Goal: Find specific page/section: Find specific page/section

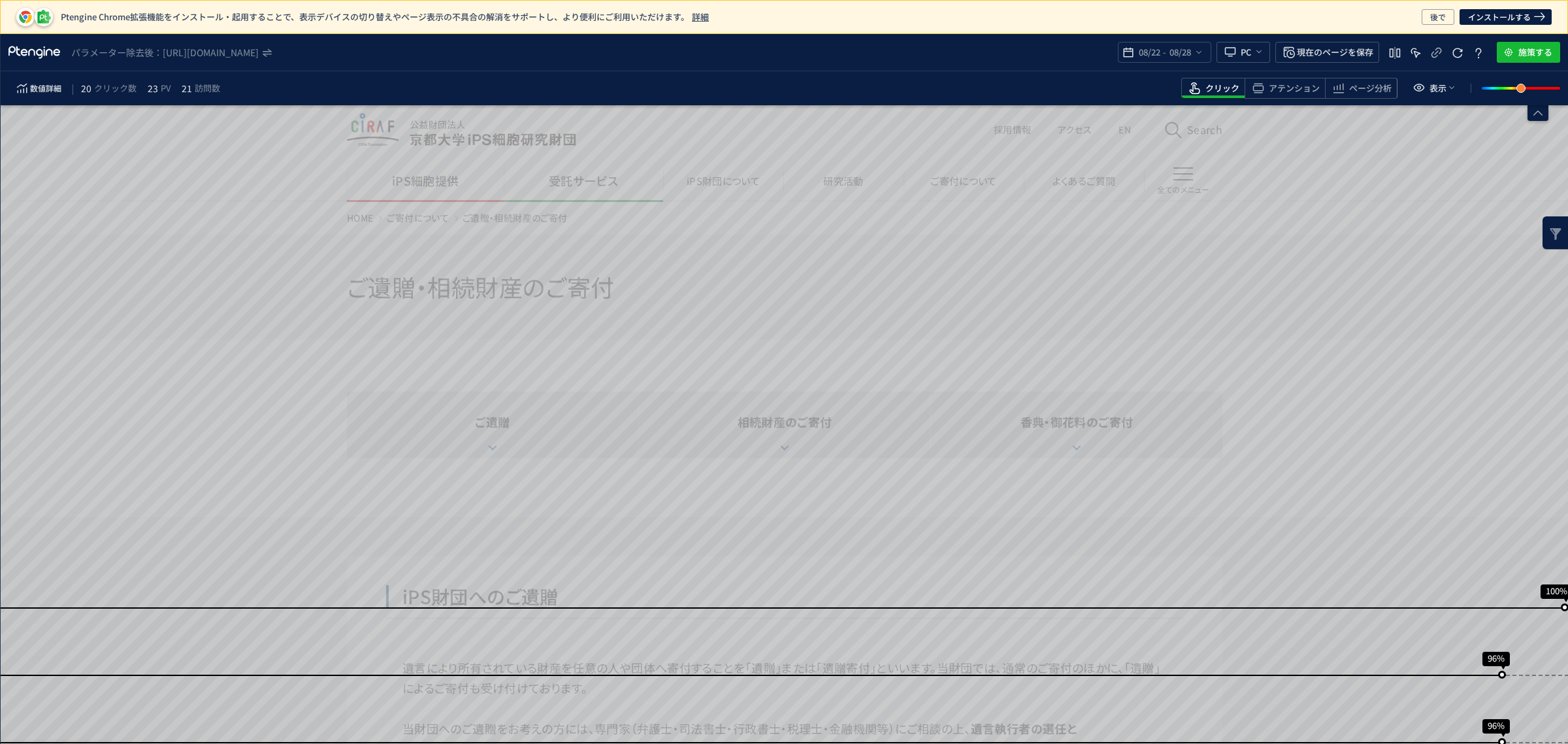
click at [1198, 51] on use "heatmap-top-bar" at bounding box center [1198, 53] width 5 height 3
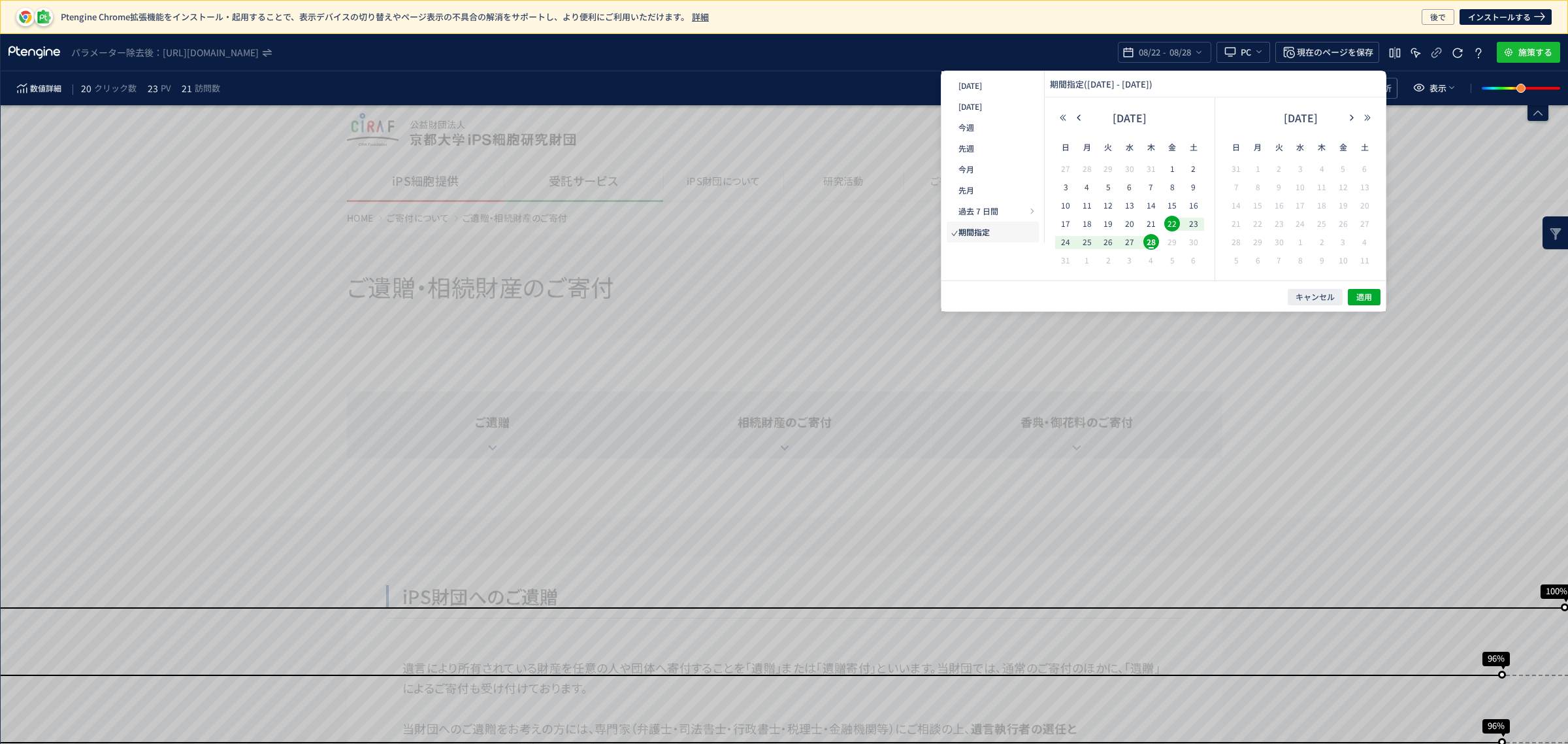
click at [0, 0] on span "1" at bounding box center [0, 0] width 0 height 0
click at [1154, 234] on span "28" at bounding box center [1151, 241] width 16 height 16
click at [0, 0] on span "適用" at bounding box center [0, 0] width 0 height 0
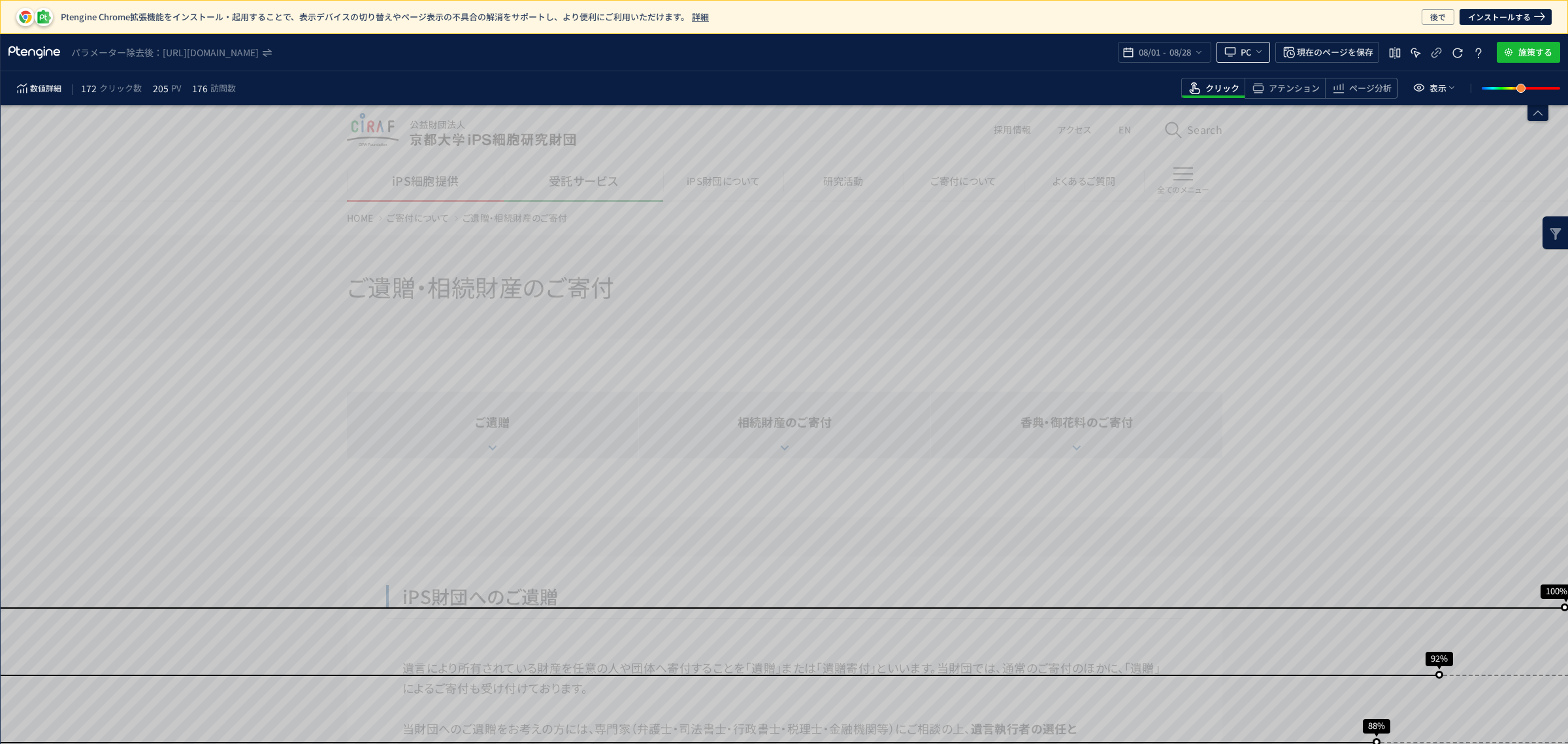
click at [1253, 54] on span "heatmap-top-bar" at bounding box center [1258, 51] width 13 height 22
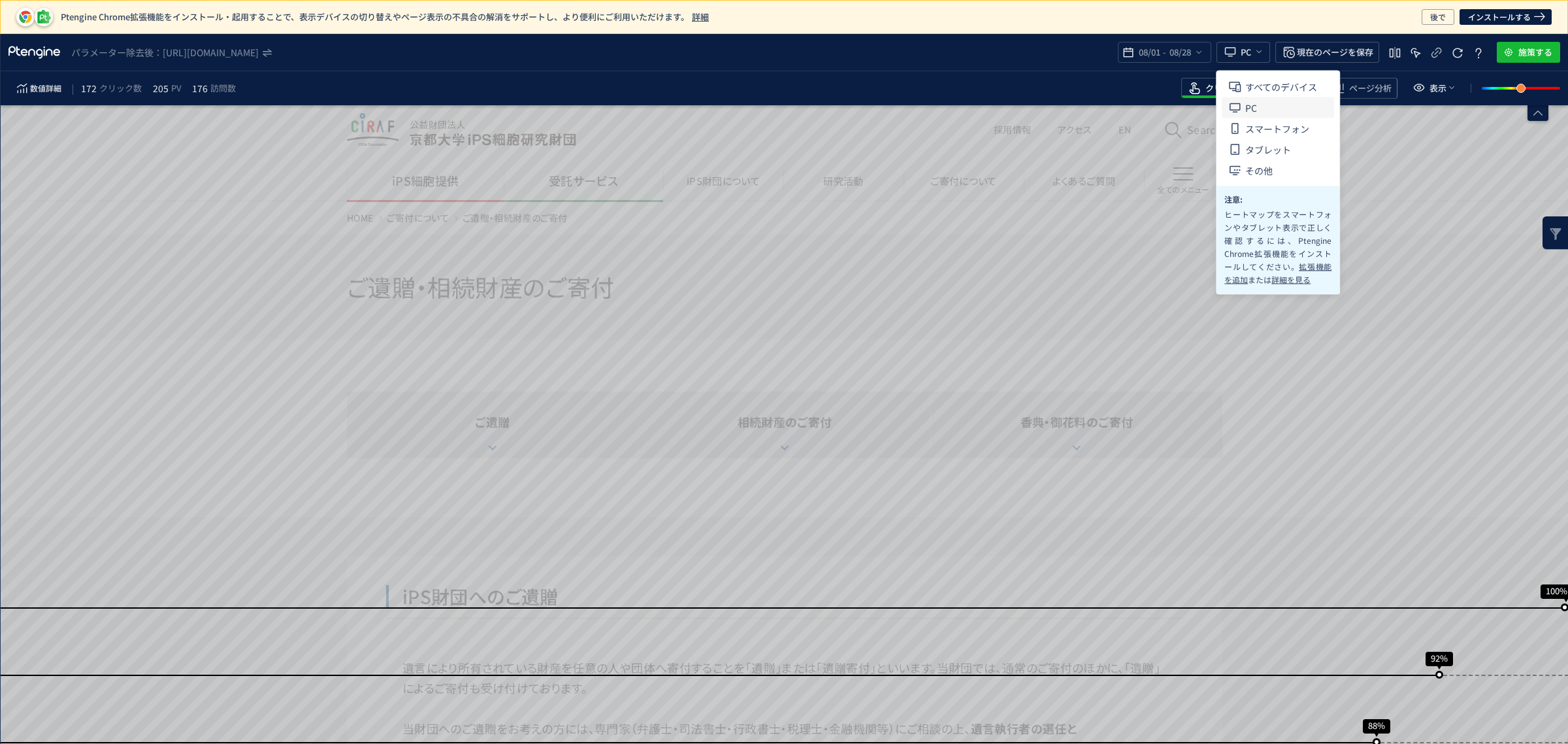
click at [0, 0] on span "すべてのデバイス" at bounding box center [0, 0] width 0 height 0
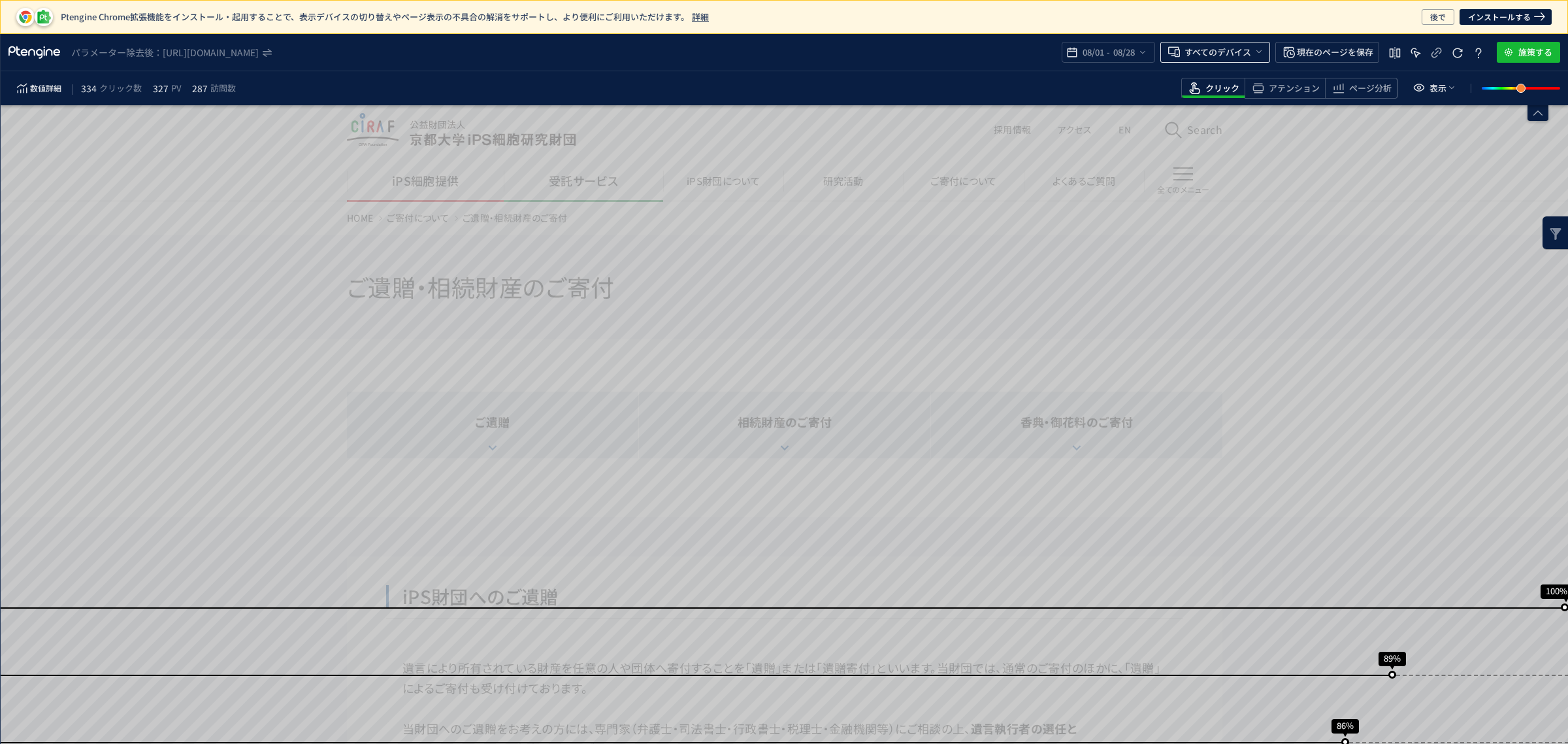
click at [1262, 51] on icon "heatmap-top-bar" at bounding box center [1259, 52] width 10 height 10
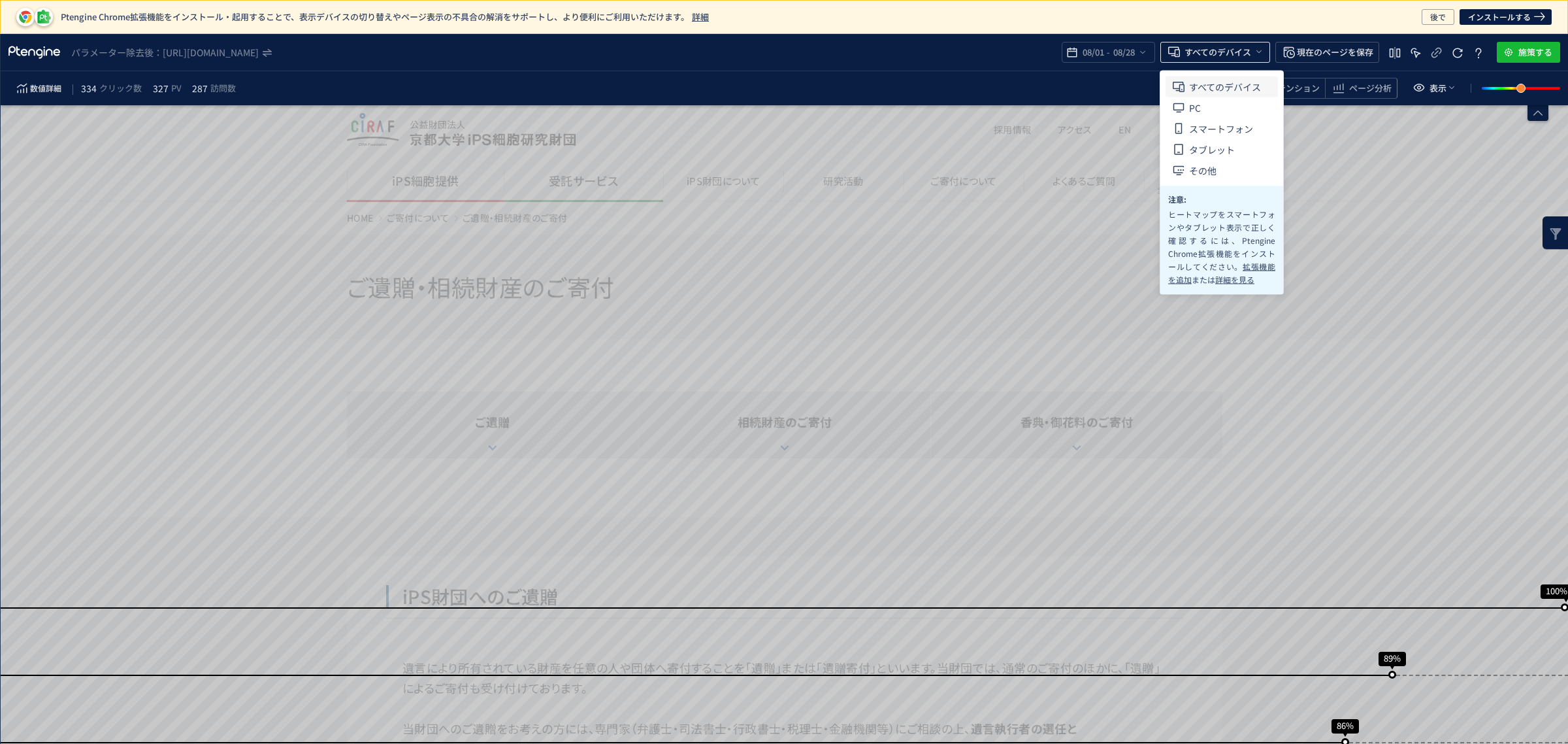
click at [1262, 52] on icon "heatmap-top-bar" at bounding box center [1259, 52] width 10 height 10
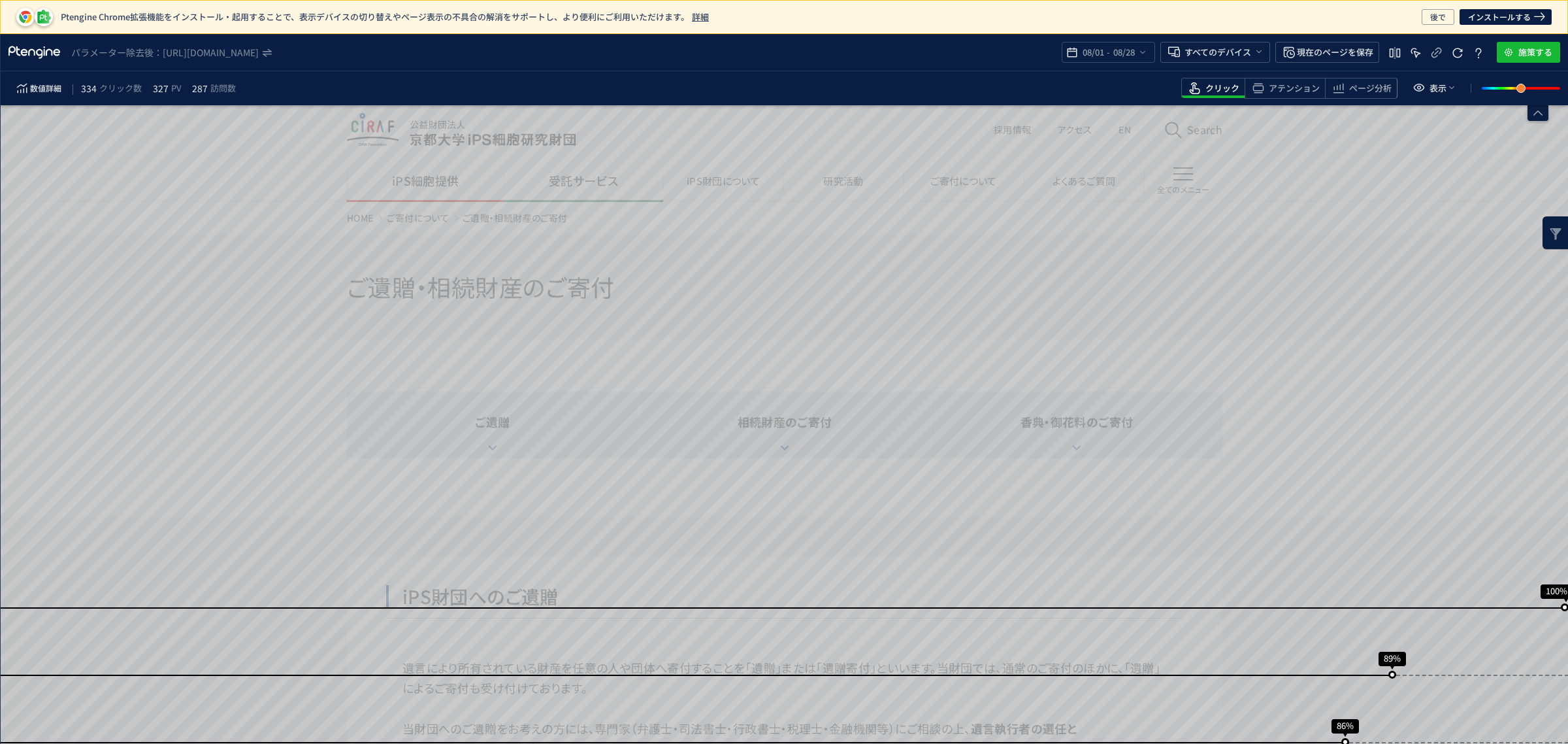
click at [1282, 86] on span "アテンション" at bounding box center [1294, 88] width 51 height 13
click at [272, 53] on icon "heatmap-top-bar" at bounding box center [267, 53] width 9 height 10
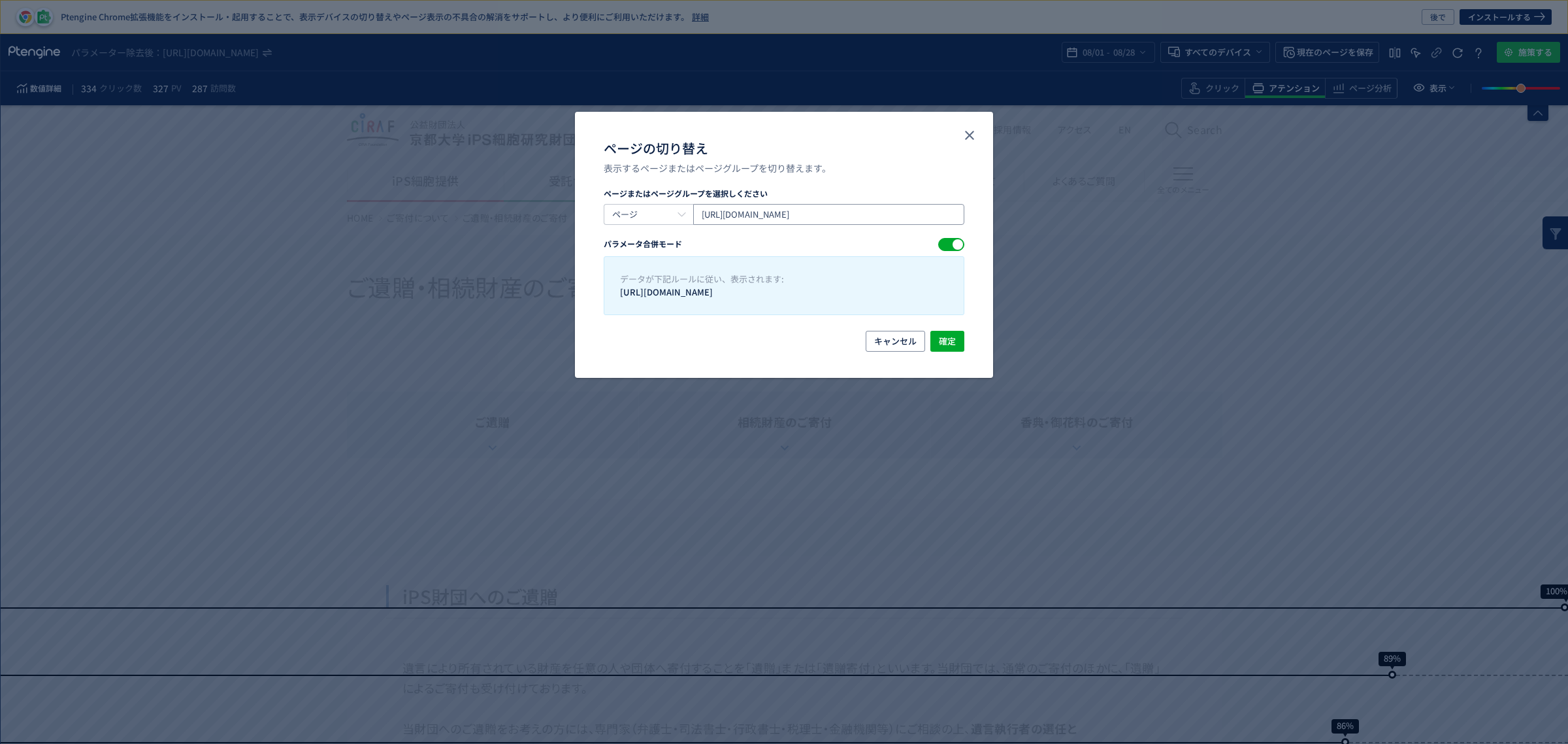
click at [942, 220] on input "[URL][DOMAIN_NAME]" at bounding box center [828, 215] width 271 height 21
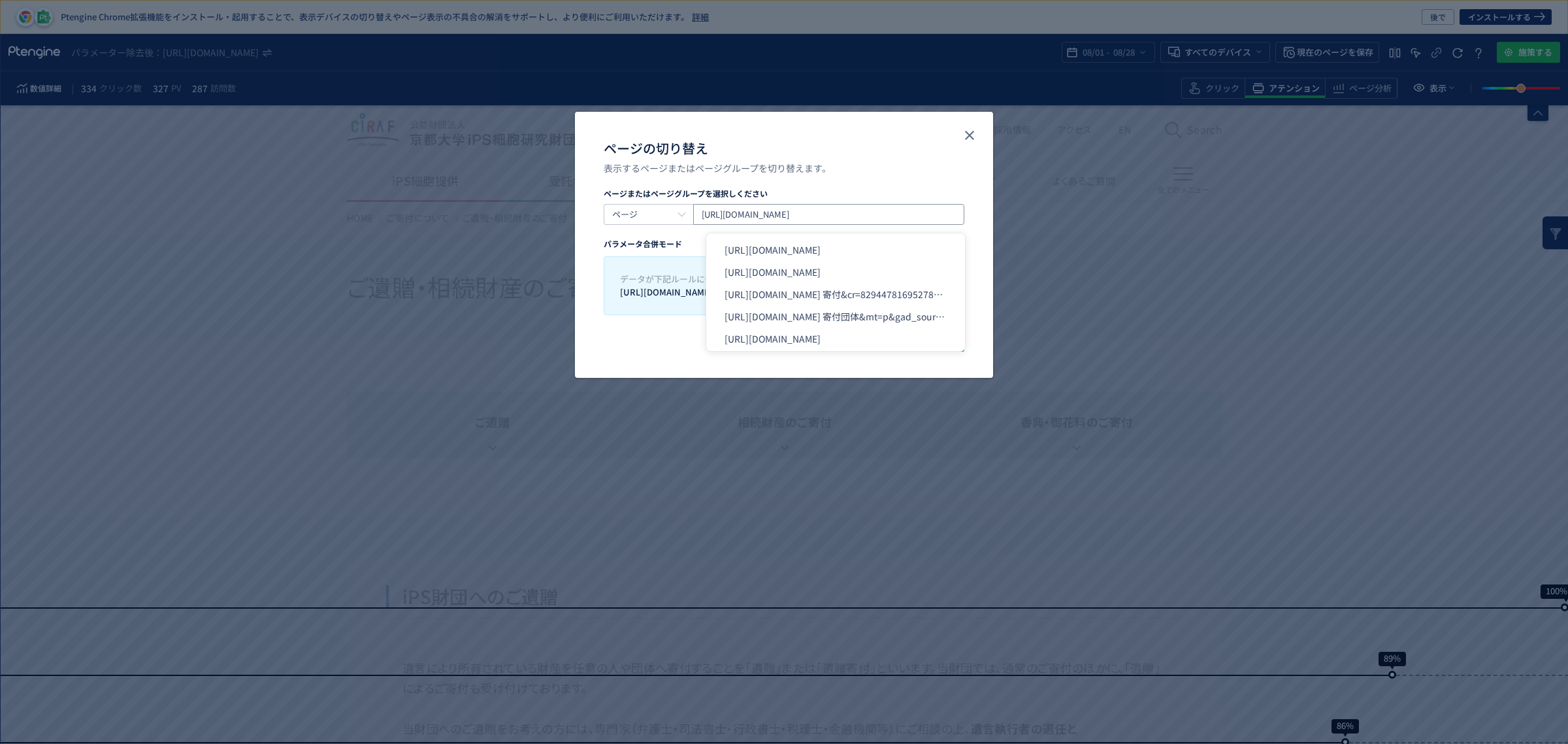
paste input "?utm_source=mz&utm_medium=qr&utm_campaign=sfntm"
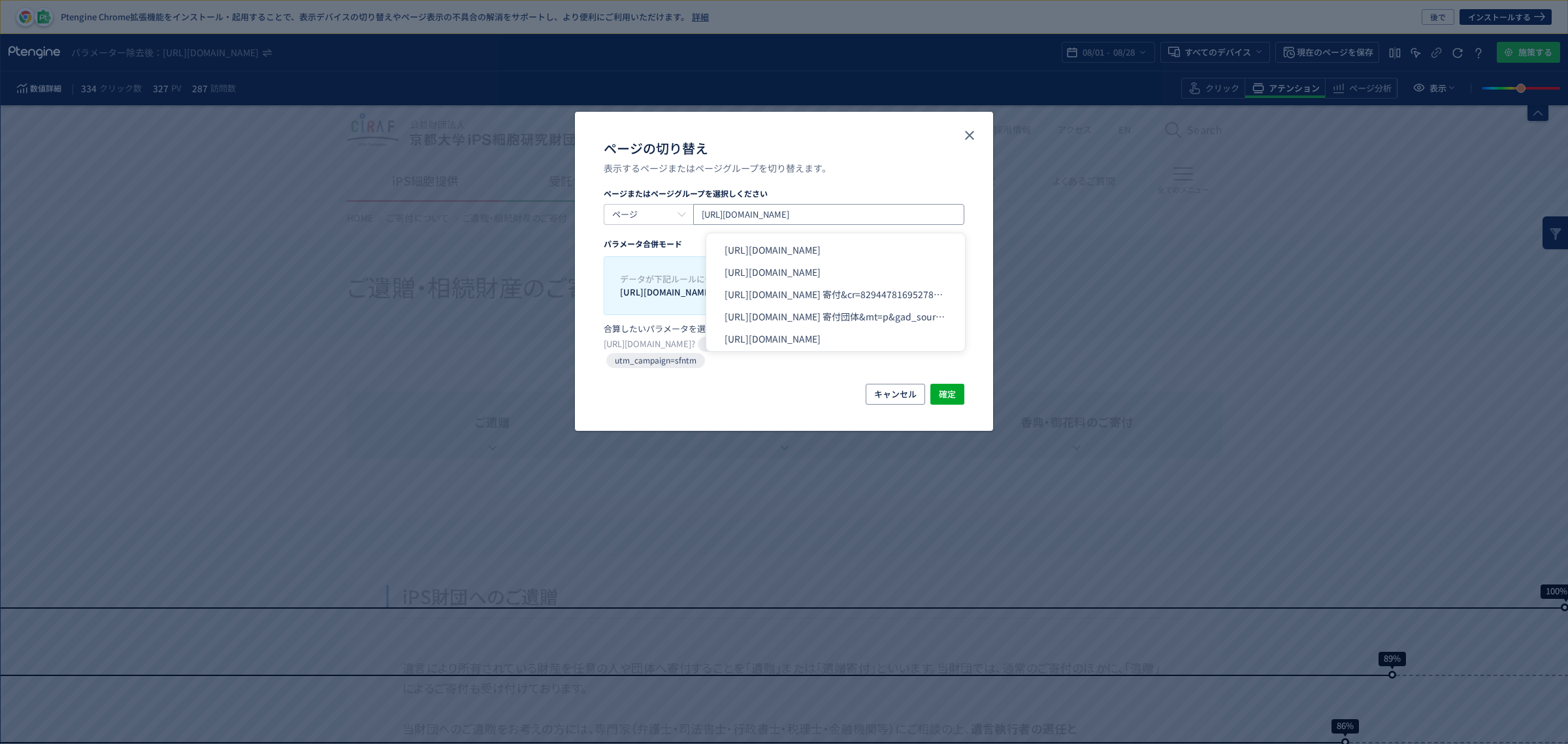
scroll to position [0, 210]
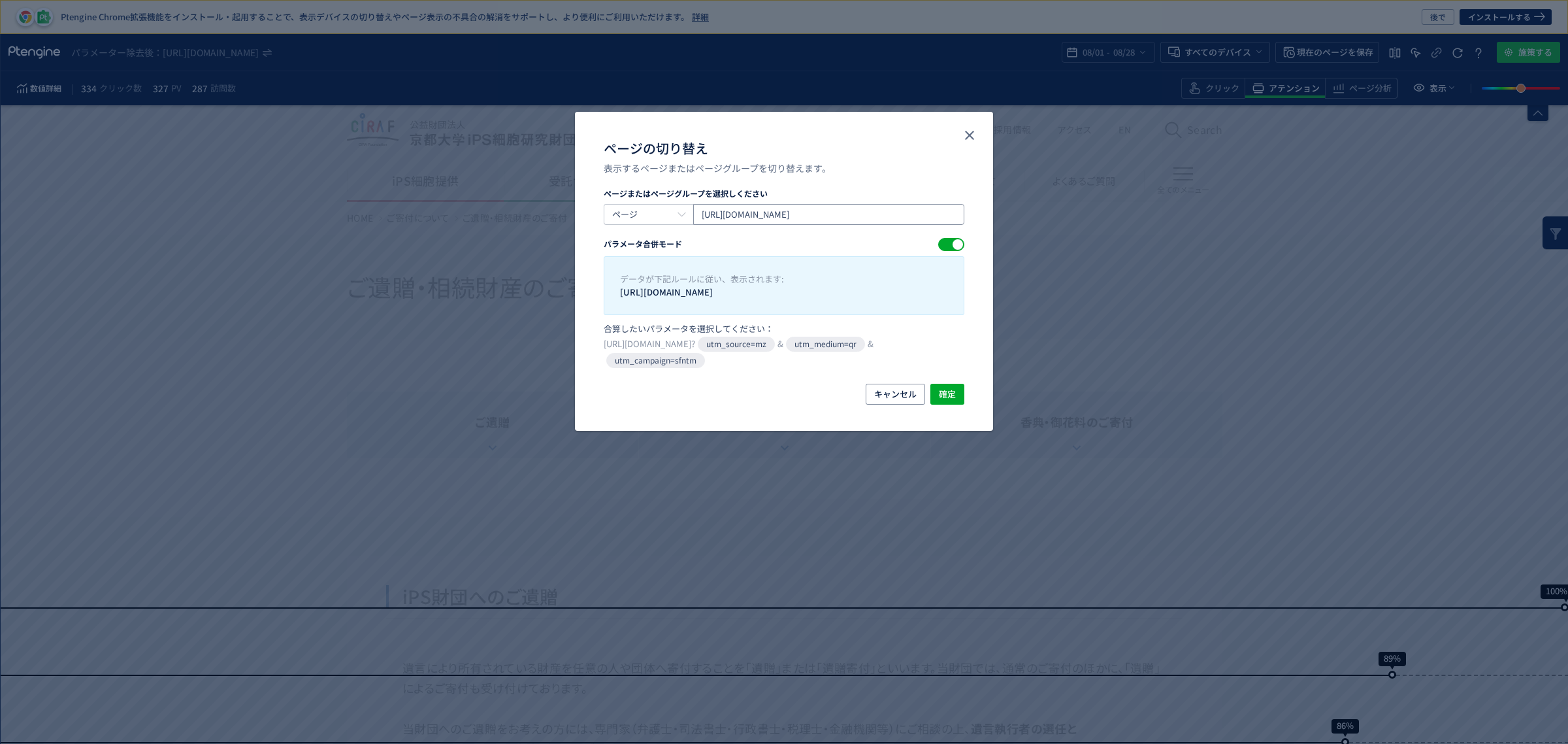
type input "[URL][DOMAIN_NAME]"
click at [958, 393] on button "確定" at bounding box center [948, 394] width 34 height 21
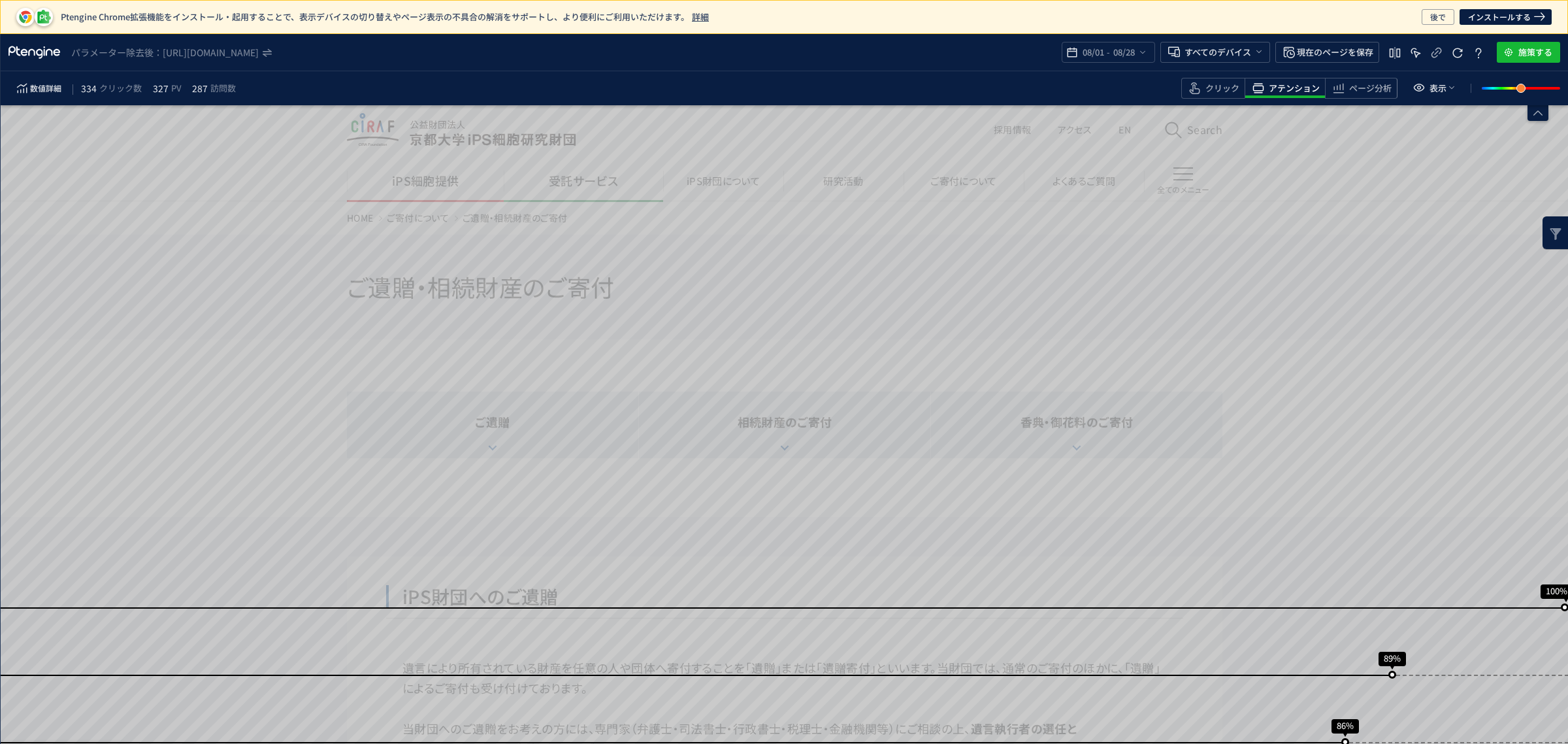
click at [272, 54] on use "heatmap-top-bar" at bounding box center [267, 53] width 9 height 8
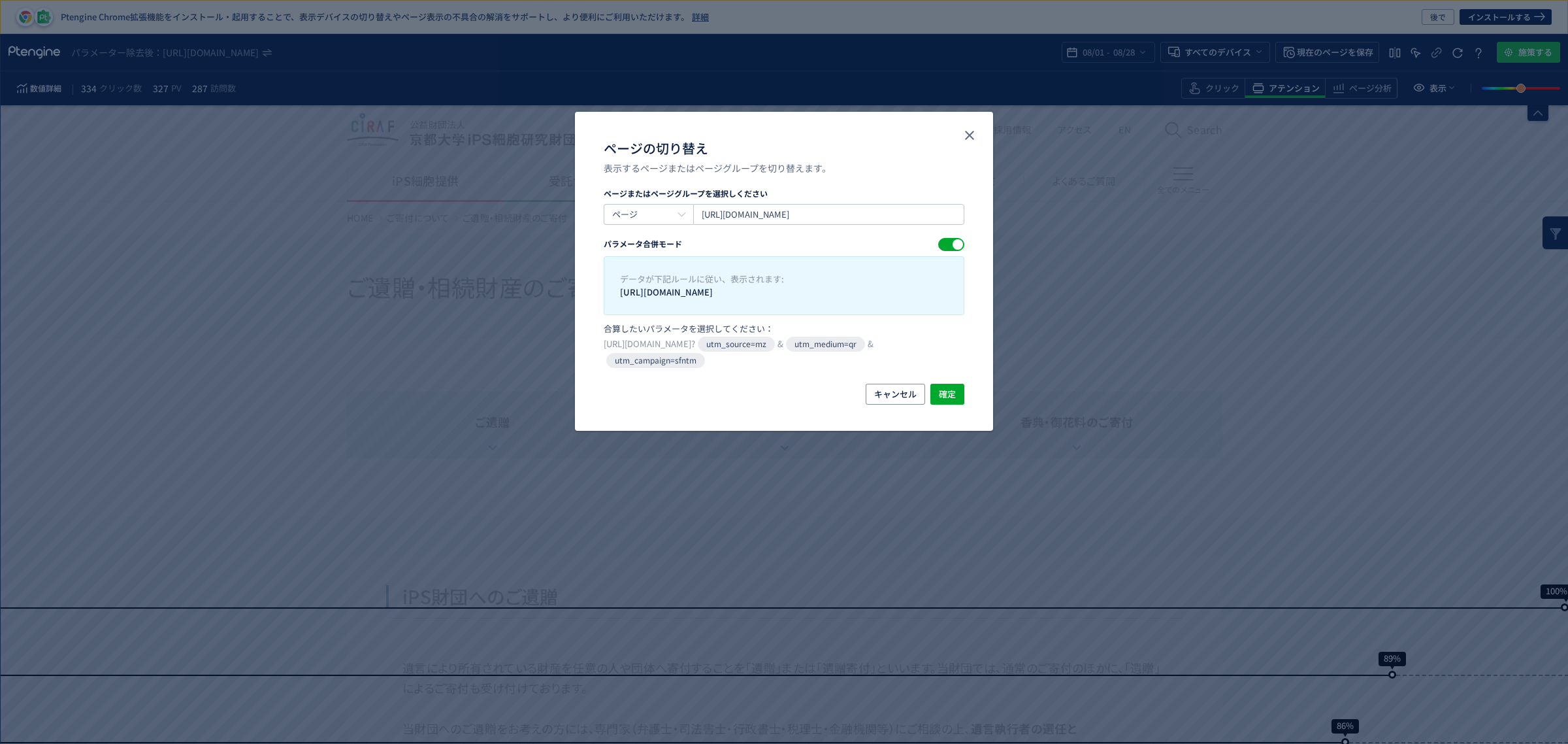
click at [959, 243] on div "ページの切り替え" at bounding box center [957, 244] width 10 height 10
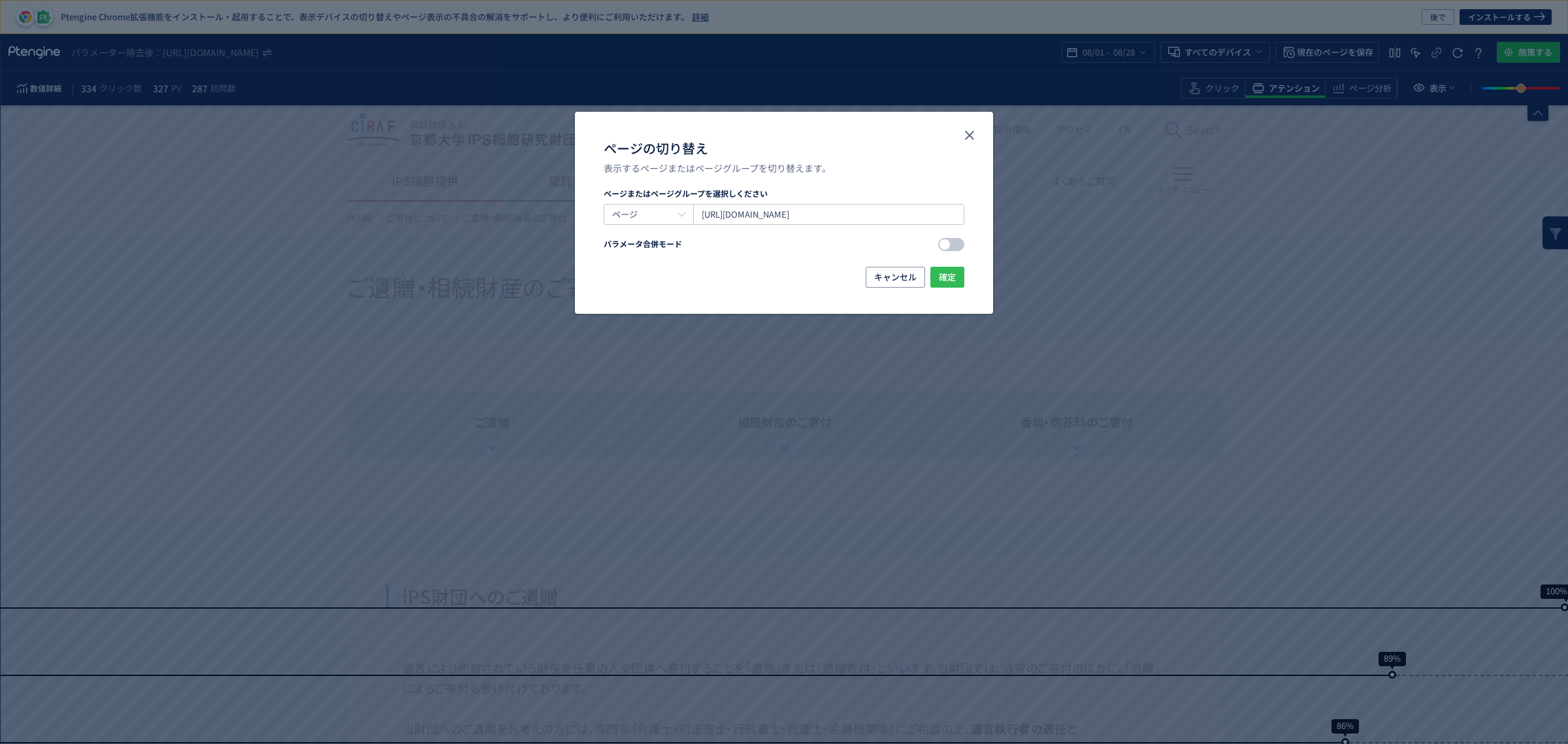
click at [952, 278] on span "確定" at bounding box center [947, 277] width 17 height 21
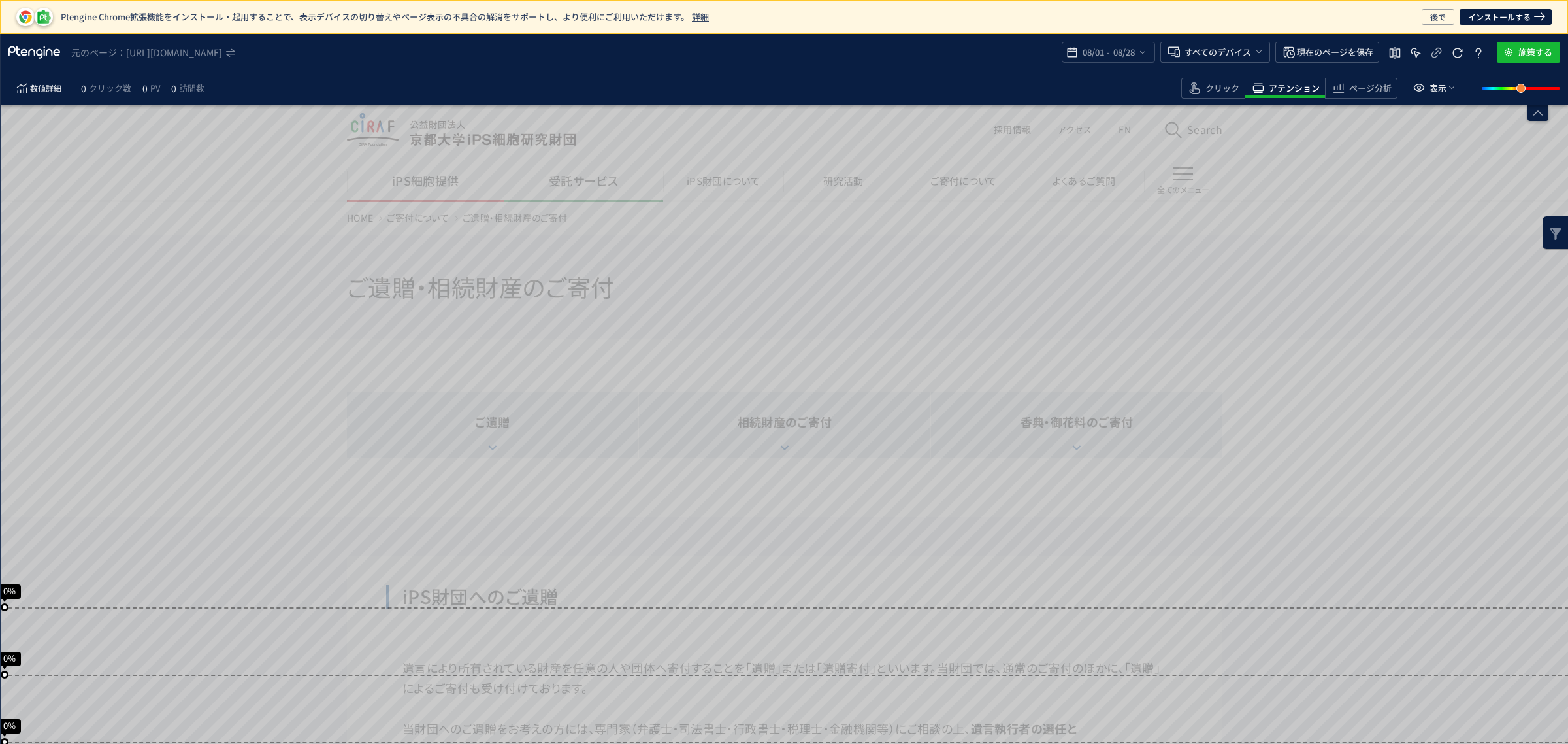
click at [235, 54] on use "heatmap-top-bar" at bounding box center [231, 53] width 9 height 8
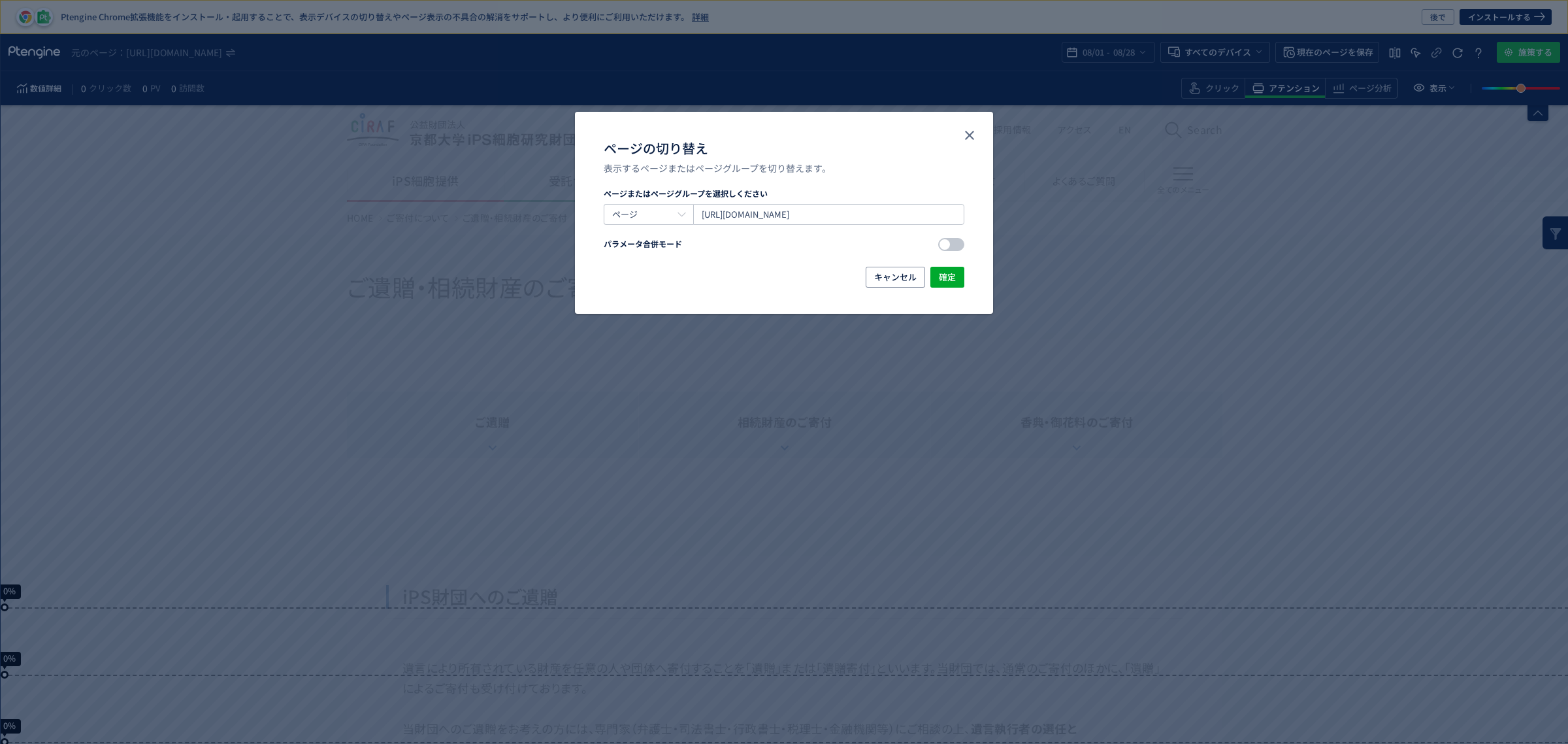
click at [948, 243] on div "ページの切り替え" at bounding box center [945, 244] width 10 height 10
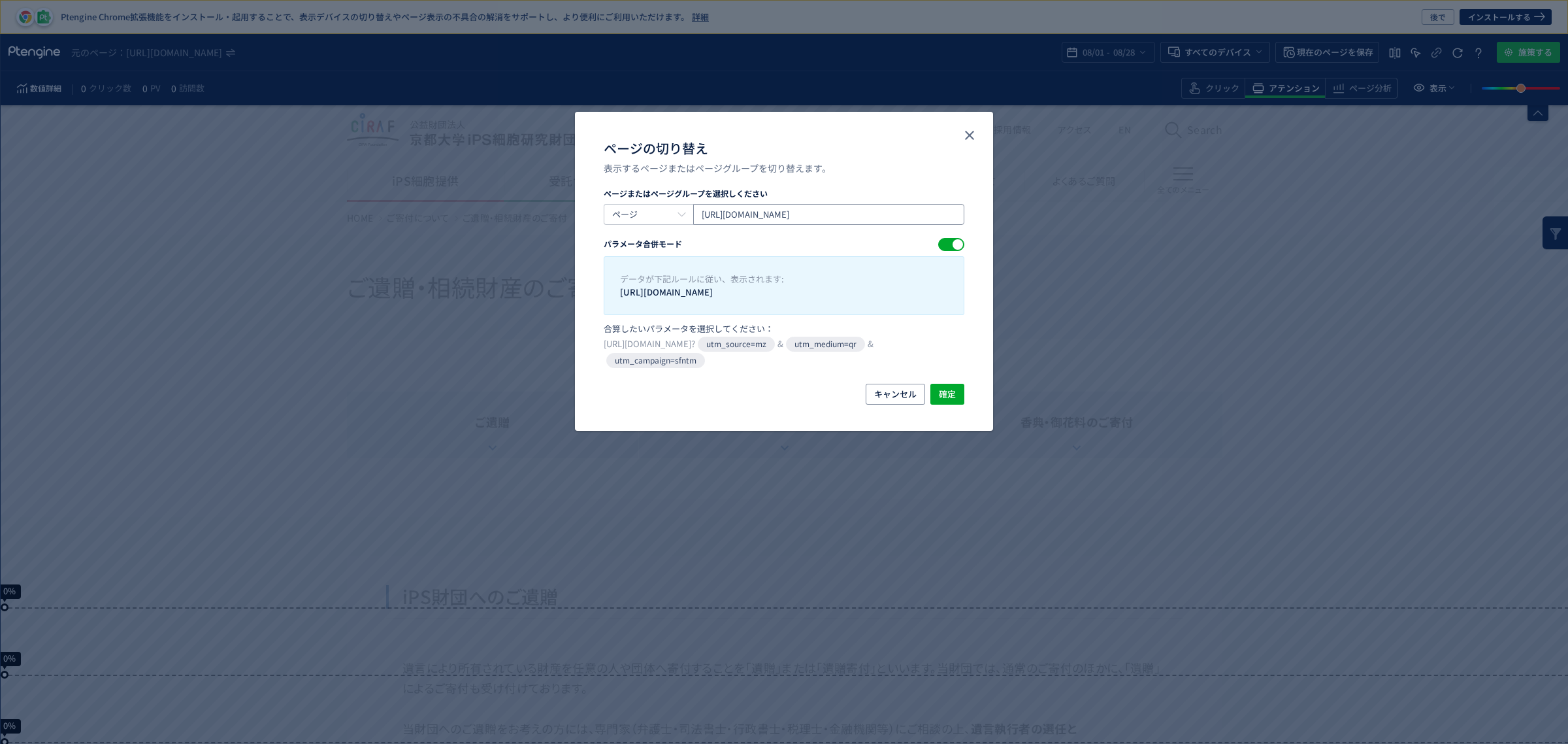
click at [936, 215] on input "[URL][DOMAIN_NAME]" at bounding box center [828, 215] width 271 height 21
click at [934, 217] on input "[URL][DOMAIN_NAME]" at bounding box center [828, 215] width 271 height 21
click at [931, 219] on input "[URL][DOMAIN_NAME]" at bounding box center [828, 215] width 271 height 21
click at [928, 214] on input "[URL][DOMAIN_NAME]" at bounding box center [828, 215] width 271 height 21
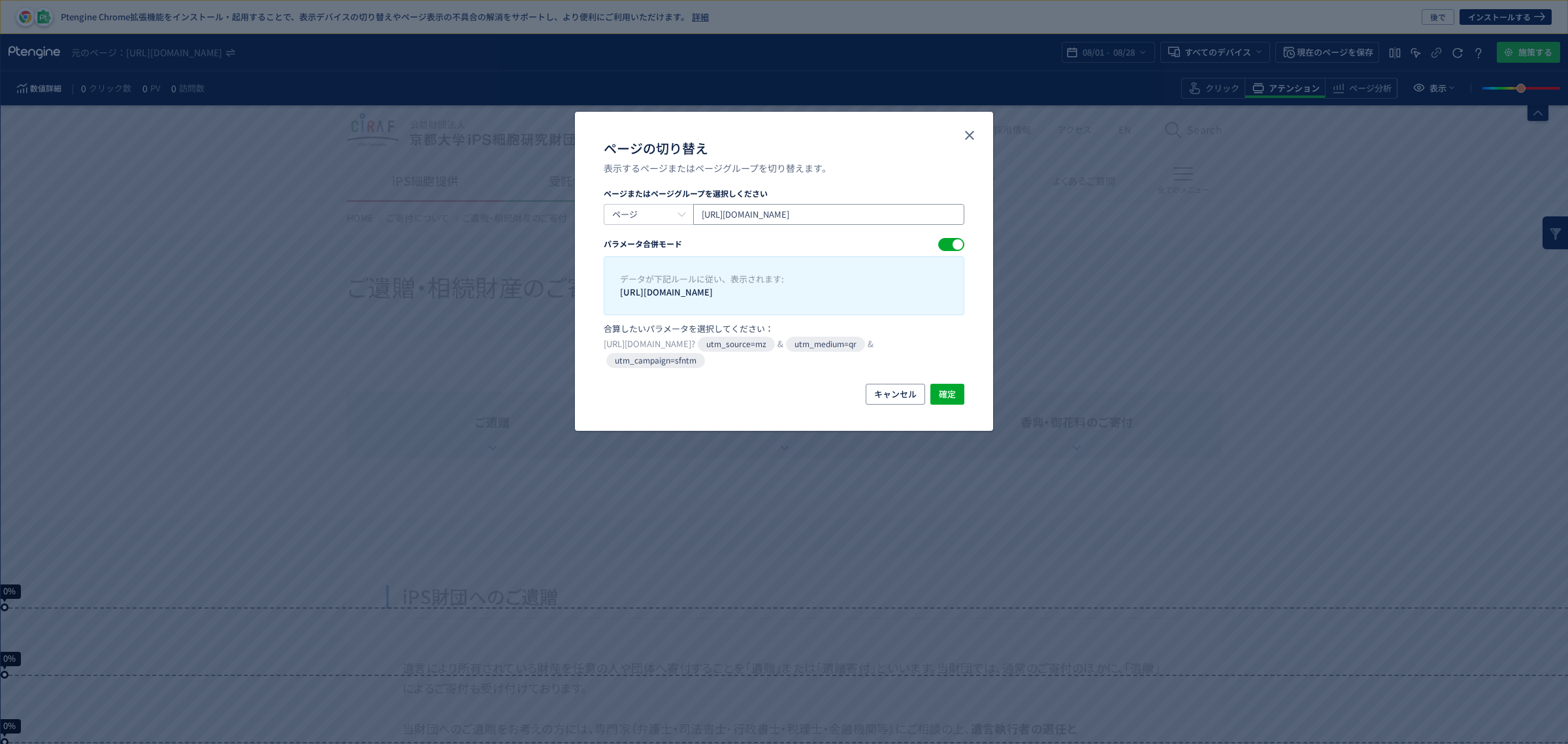
click at [931, 214] on input "[URL][DOMAIN_NAME]" at bounding box center [828, 215] width 271 height 21
drag, startPoint x: 931, startPoint y: 214, endPoint x: 970, endPoint y: 218, distance: 39.2
click at [970, 218] on div "ページまたはページグループを選択しください ページ https://www.cira-foundation.or.jp/j/donation/bequest/…" at bounding box center [784, 286] width 418 height 197
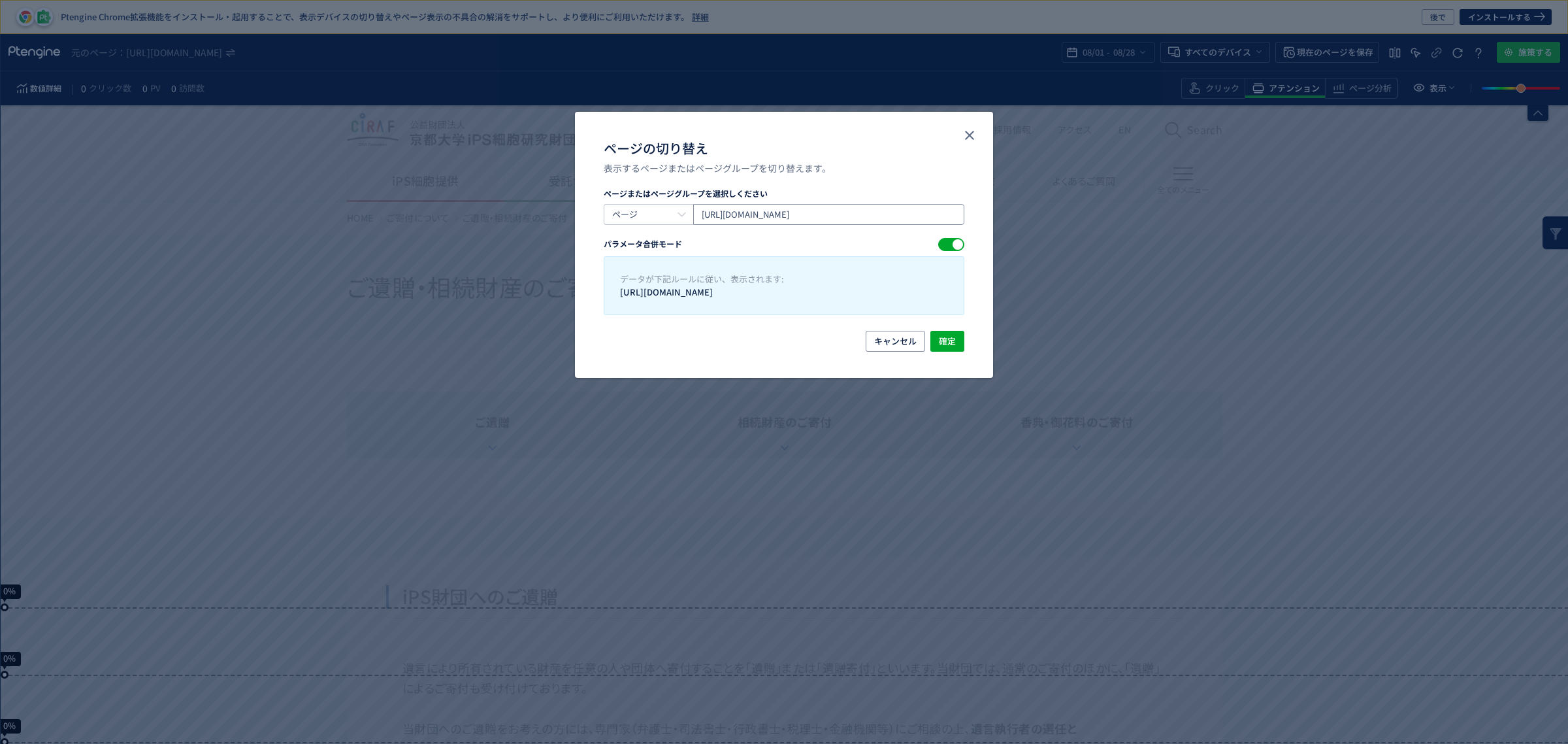
scroll to position [0, 0]
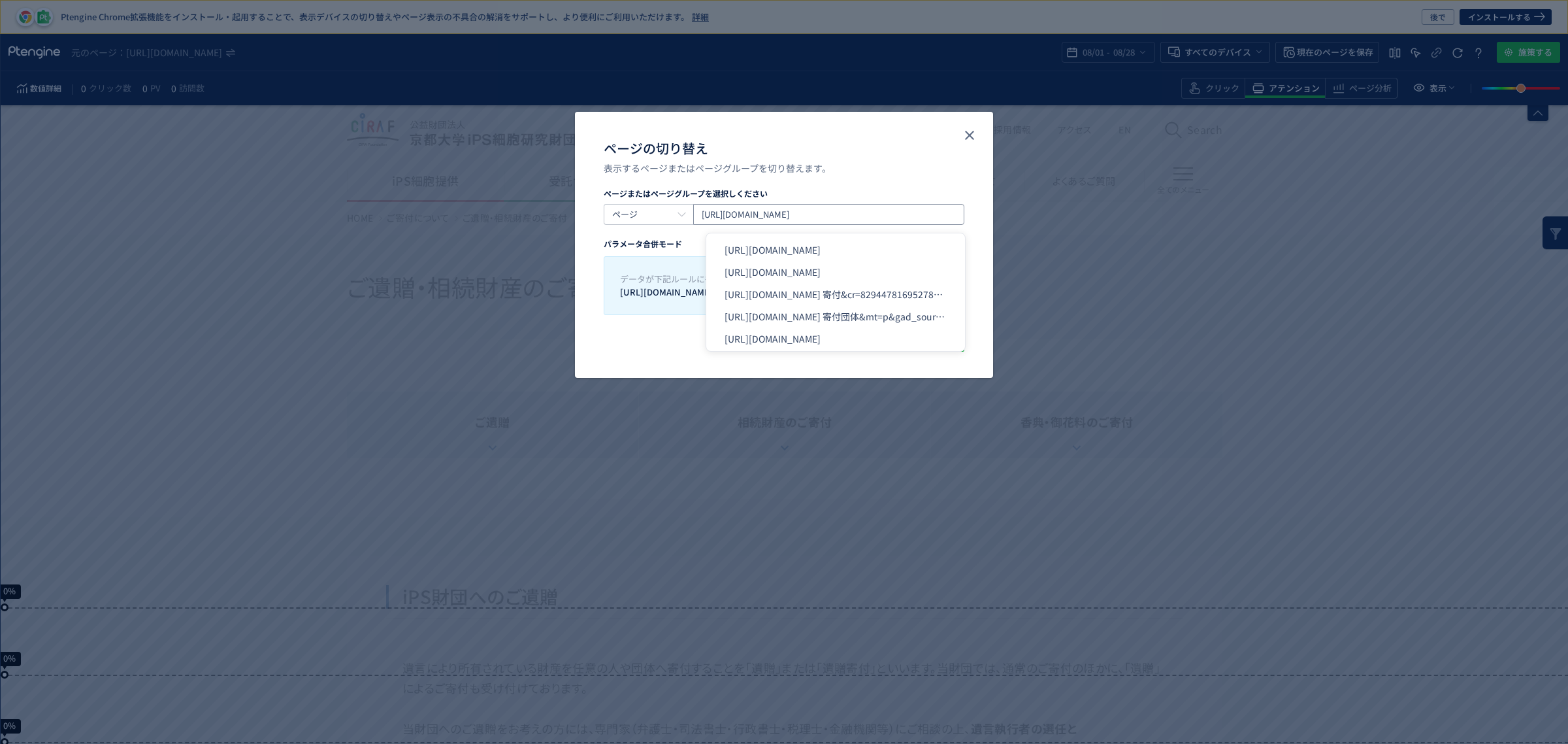
type input "[URL][DOMAIN_NAME]"
click at [979, 355] on div "キャンセル 確定" at bounding box center [784, 353] width 418 height 47
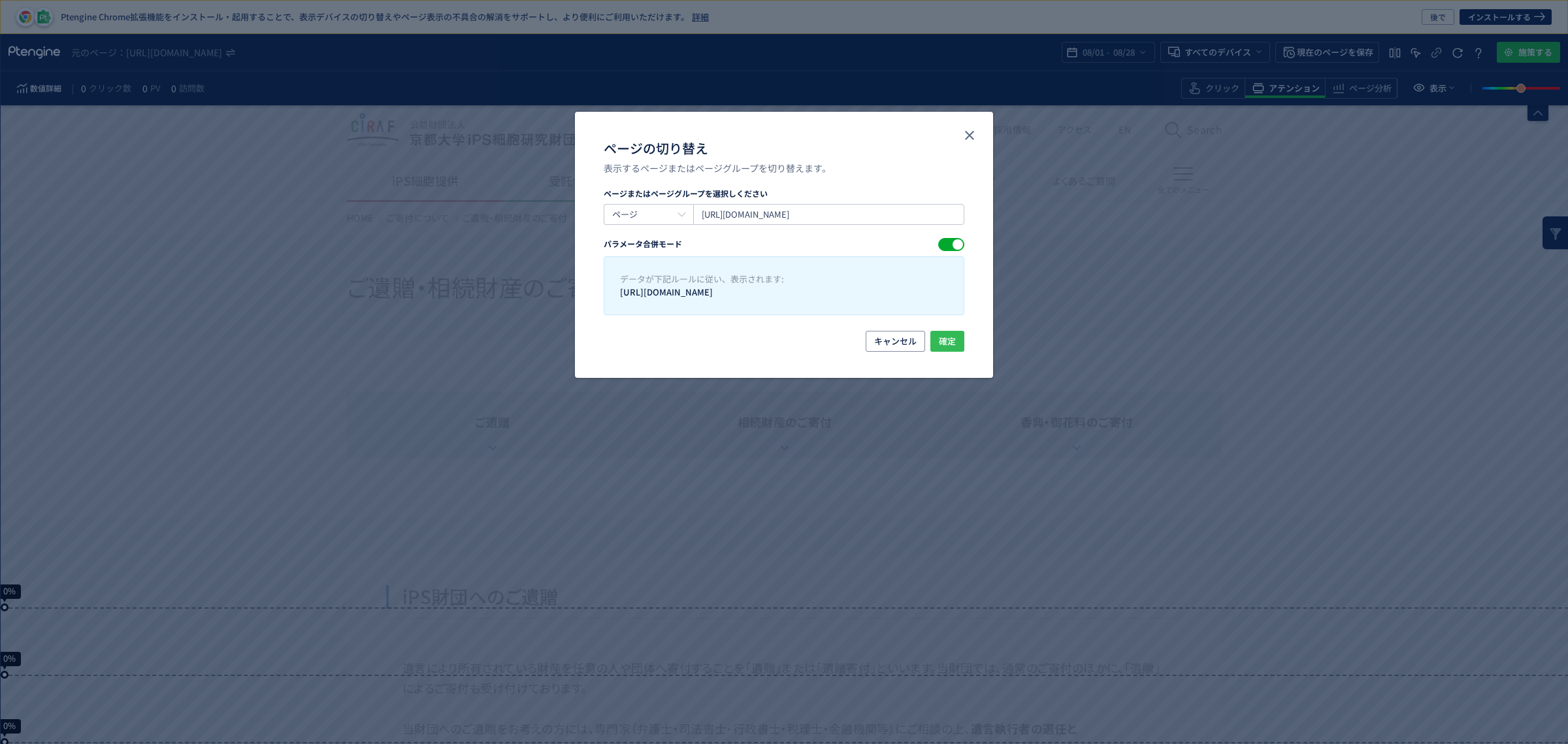
click at [959, 343] on button "確定" at bounding box center [948, 341] width 34 height 21
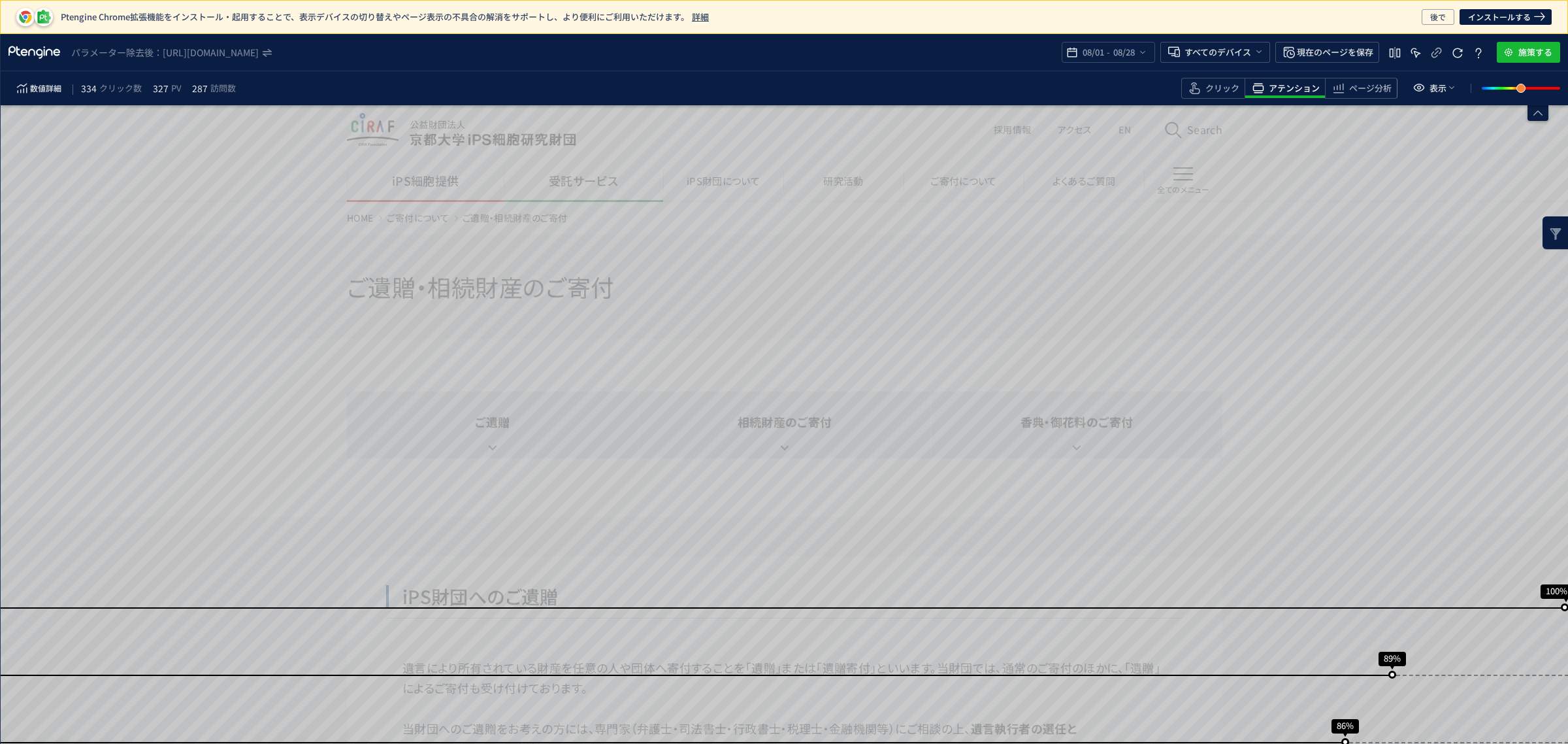
click at [1210, 85] on span "クリック" at bounding box center [1222, 88] width 34 height 13
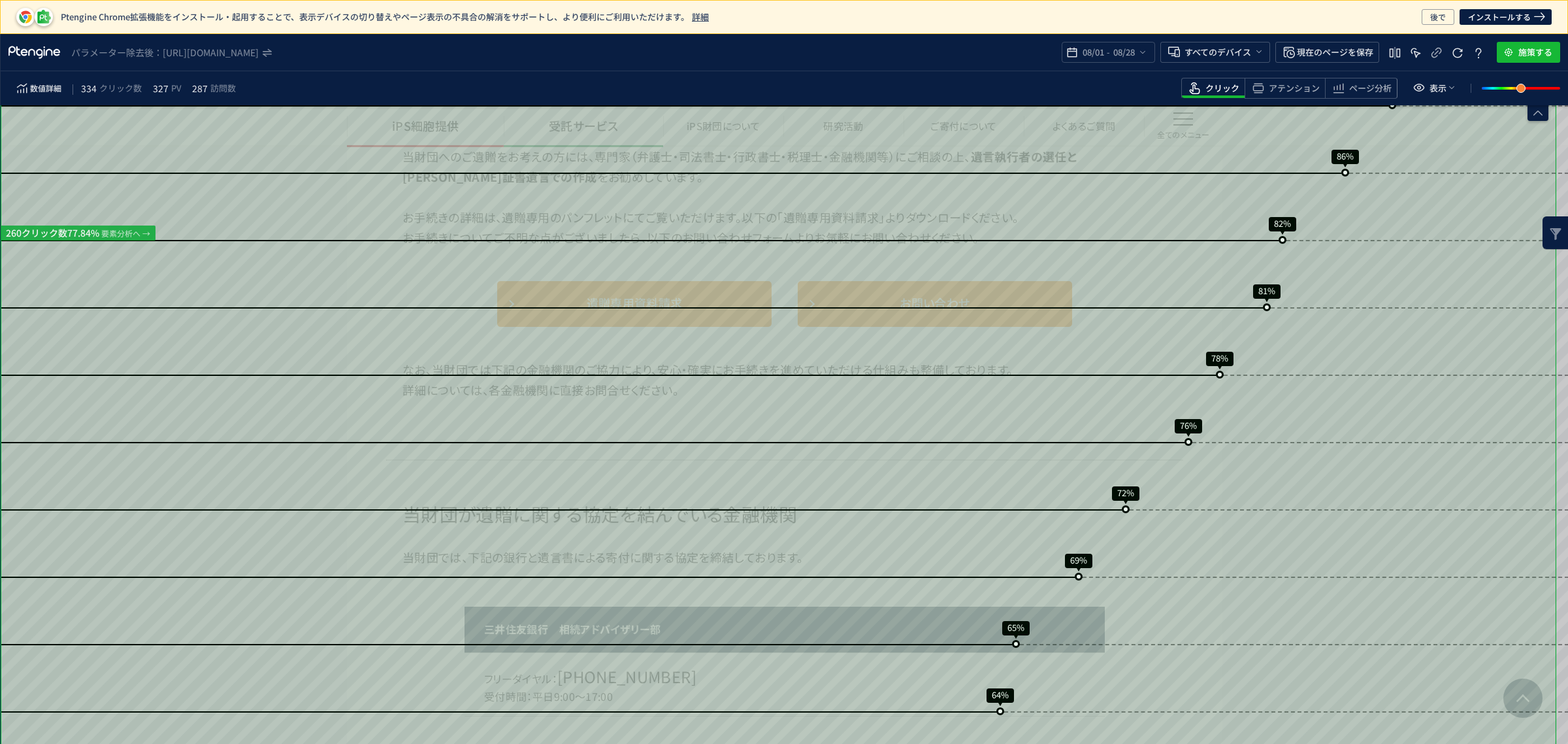
scroll to position [572, 0]
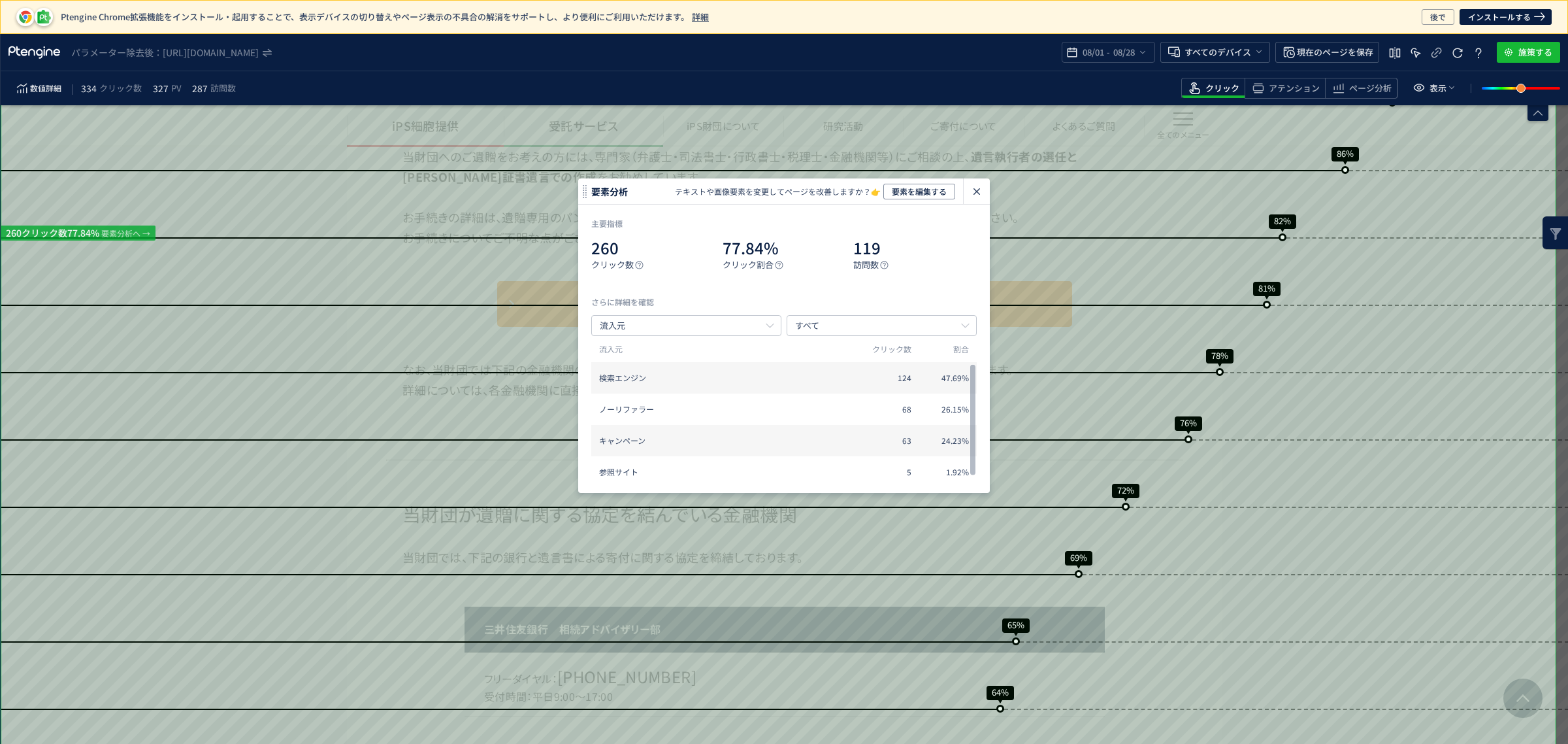
scroll to position [8, 0]
click at [980, 188] on icon "heatmap-click-data-modal" at bounding box center [976, 191] width 16 height 16
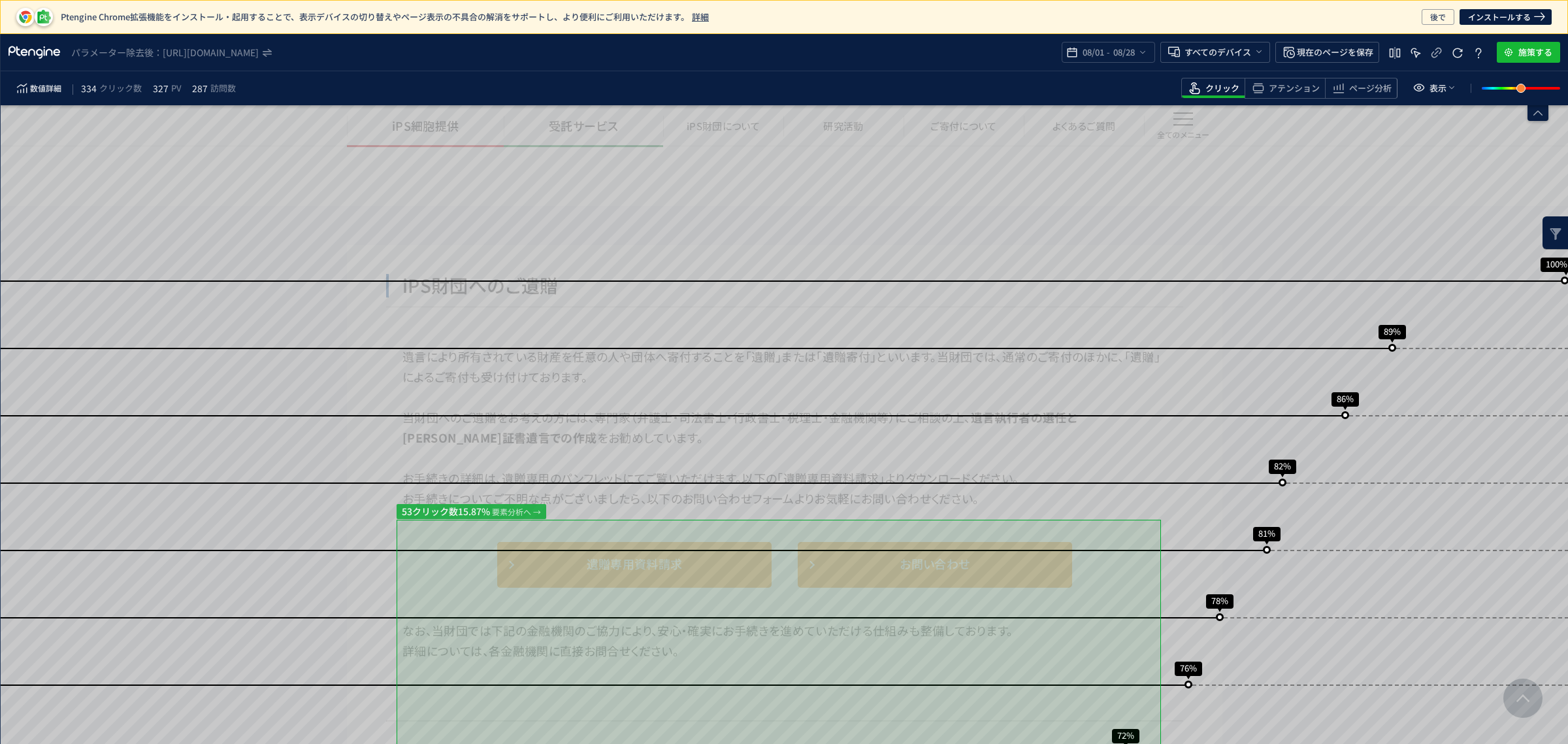
scroll to position [327, 0]
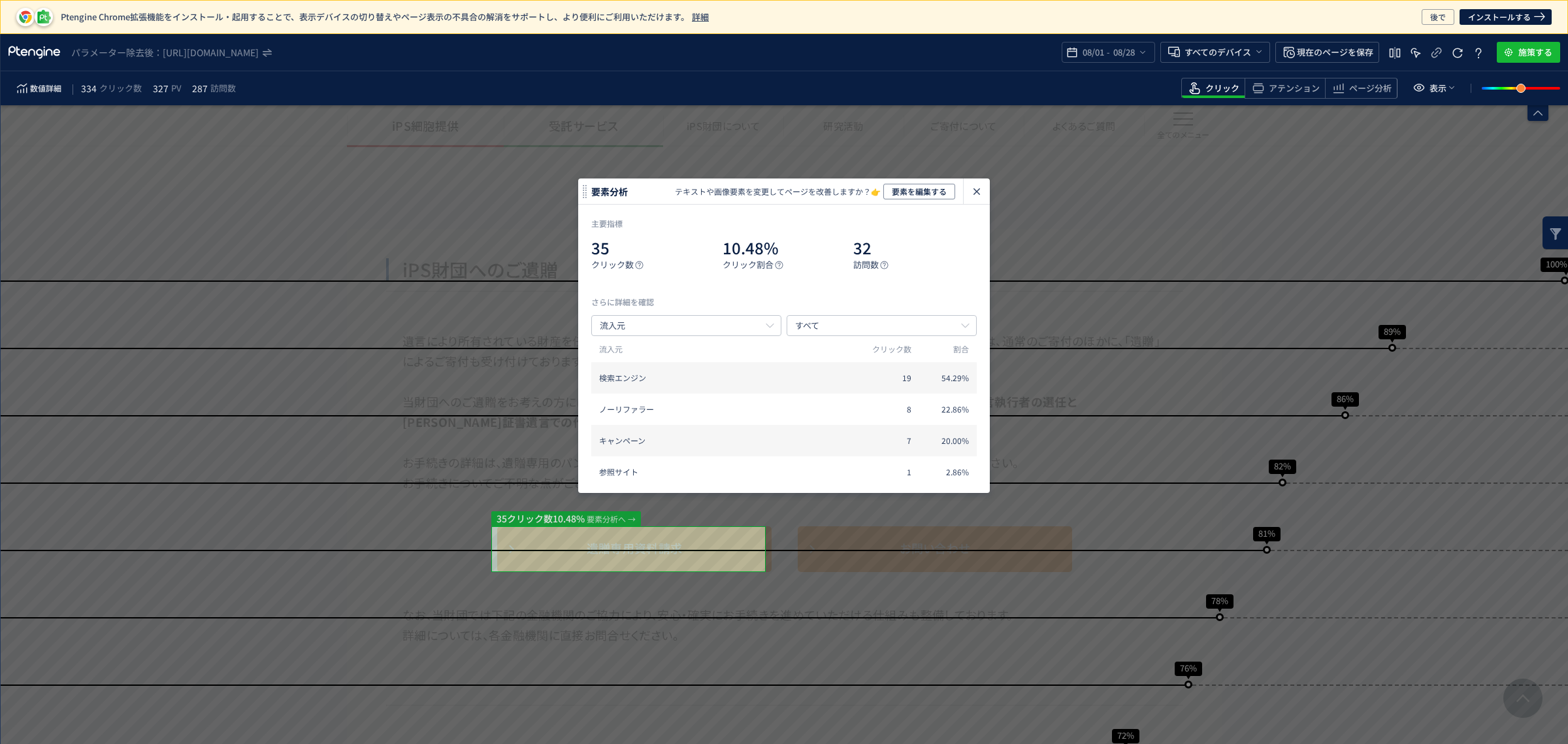
click at [977, 193] on use "heatmap-click-data-modal" at bounding box center [977, 192] width 7 height 7
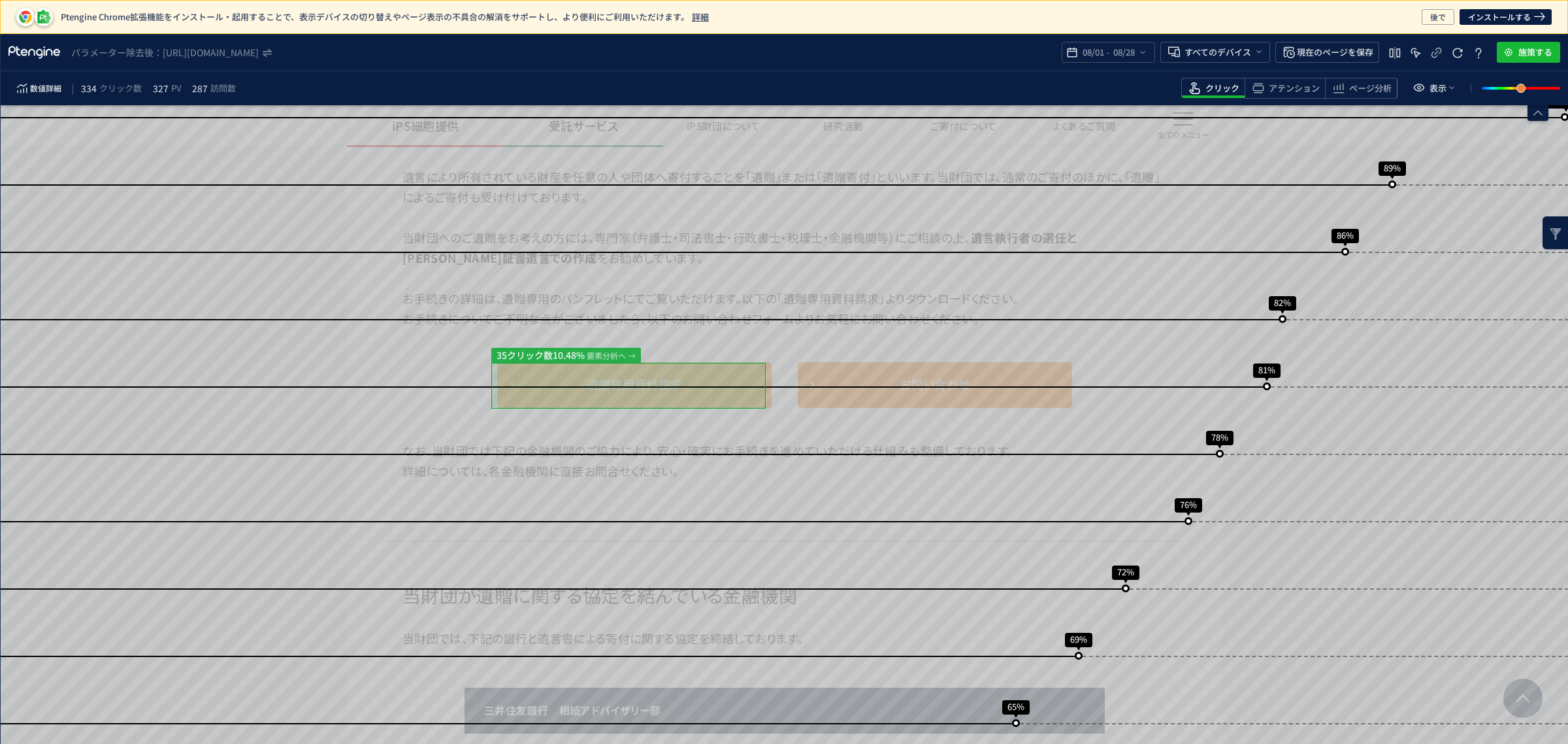
scroll to position [490, 0]
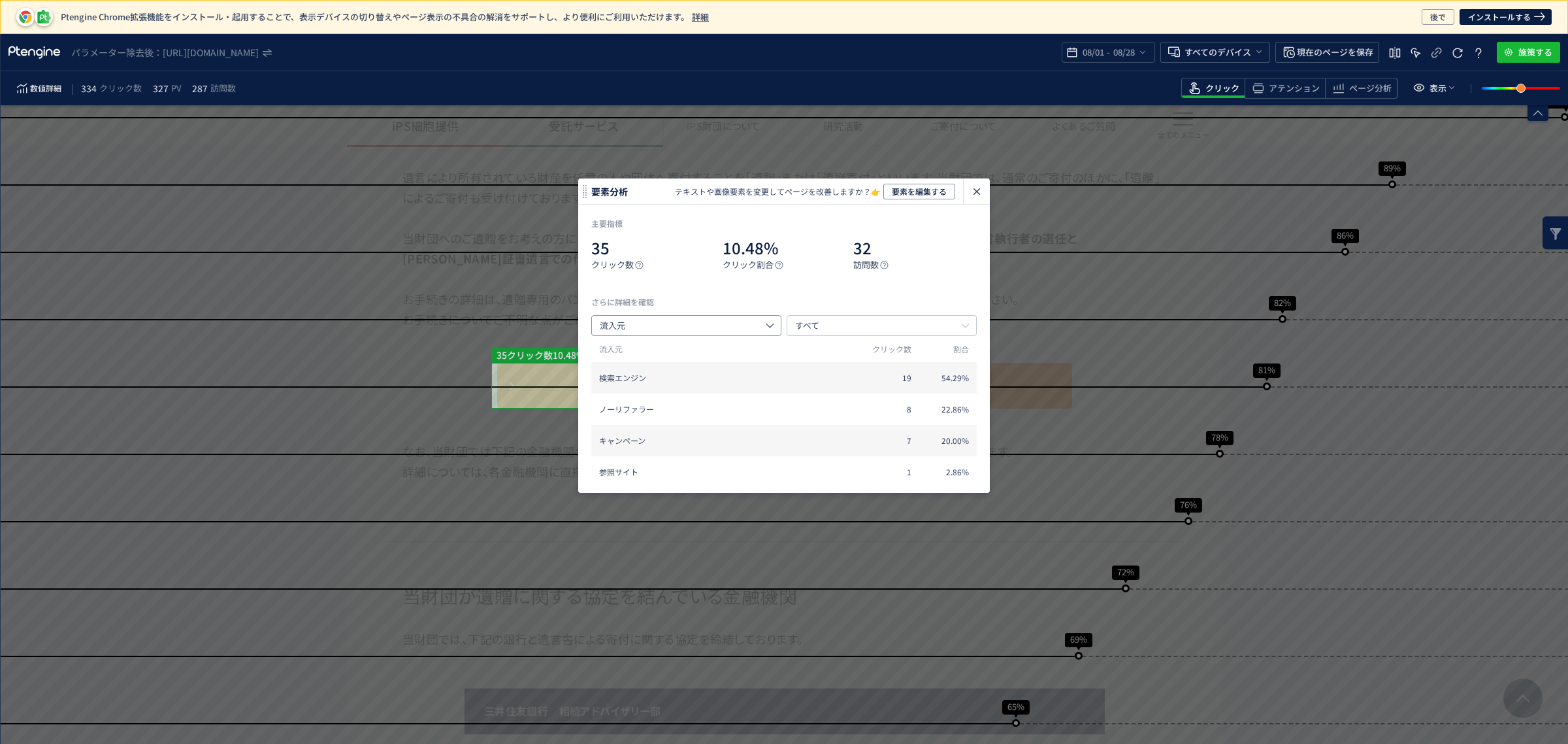
click at [743, 330] on input "流入元" at bounding box center [686, 325] width 190 height 21
click at [870, 332] on input "すべて" at bounding box center [882, 325] width 190 height 21
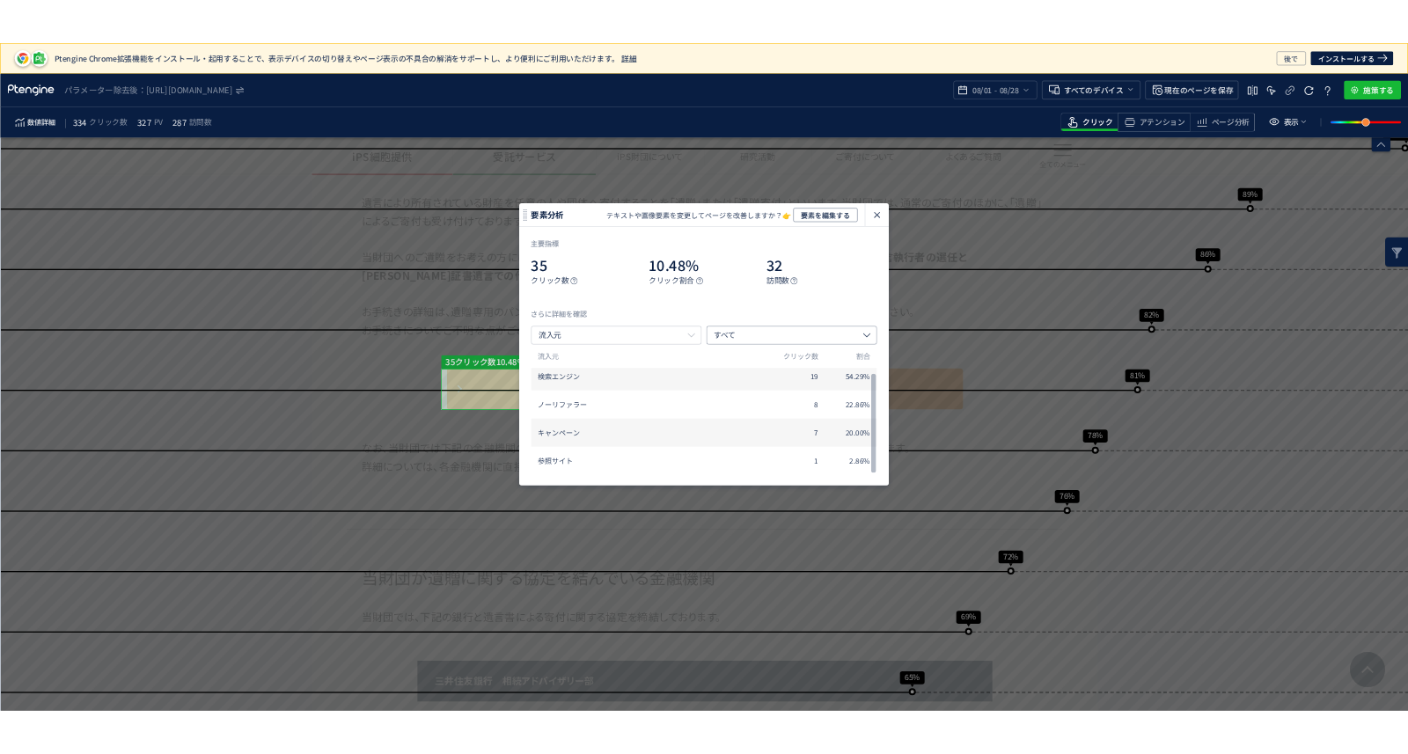
scroll to position [11, 0]
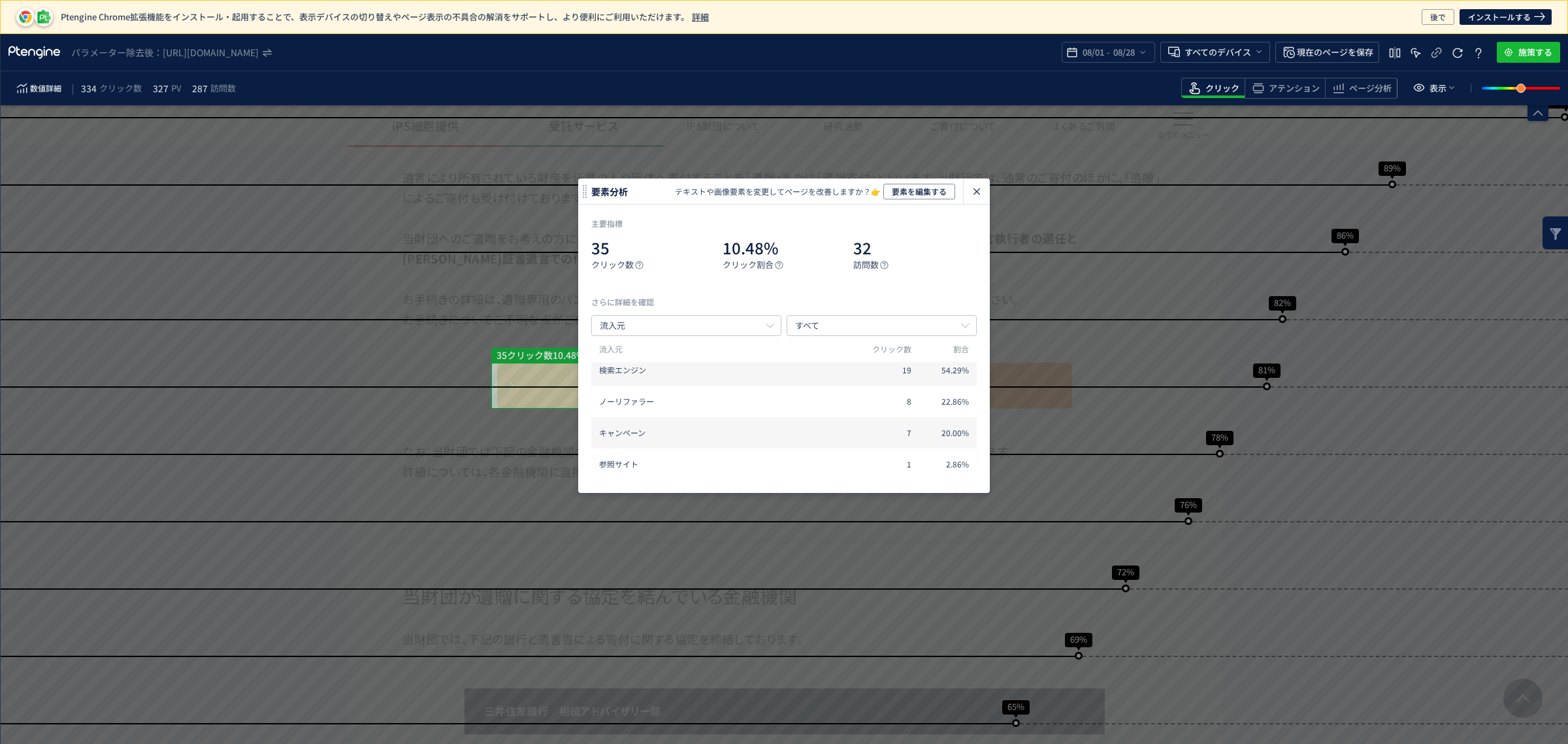
click at [980, 188] on icon "heatmap-click-data-modal" at bounding box center [976, 191] width 16 height 16
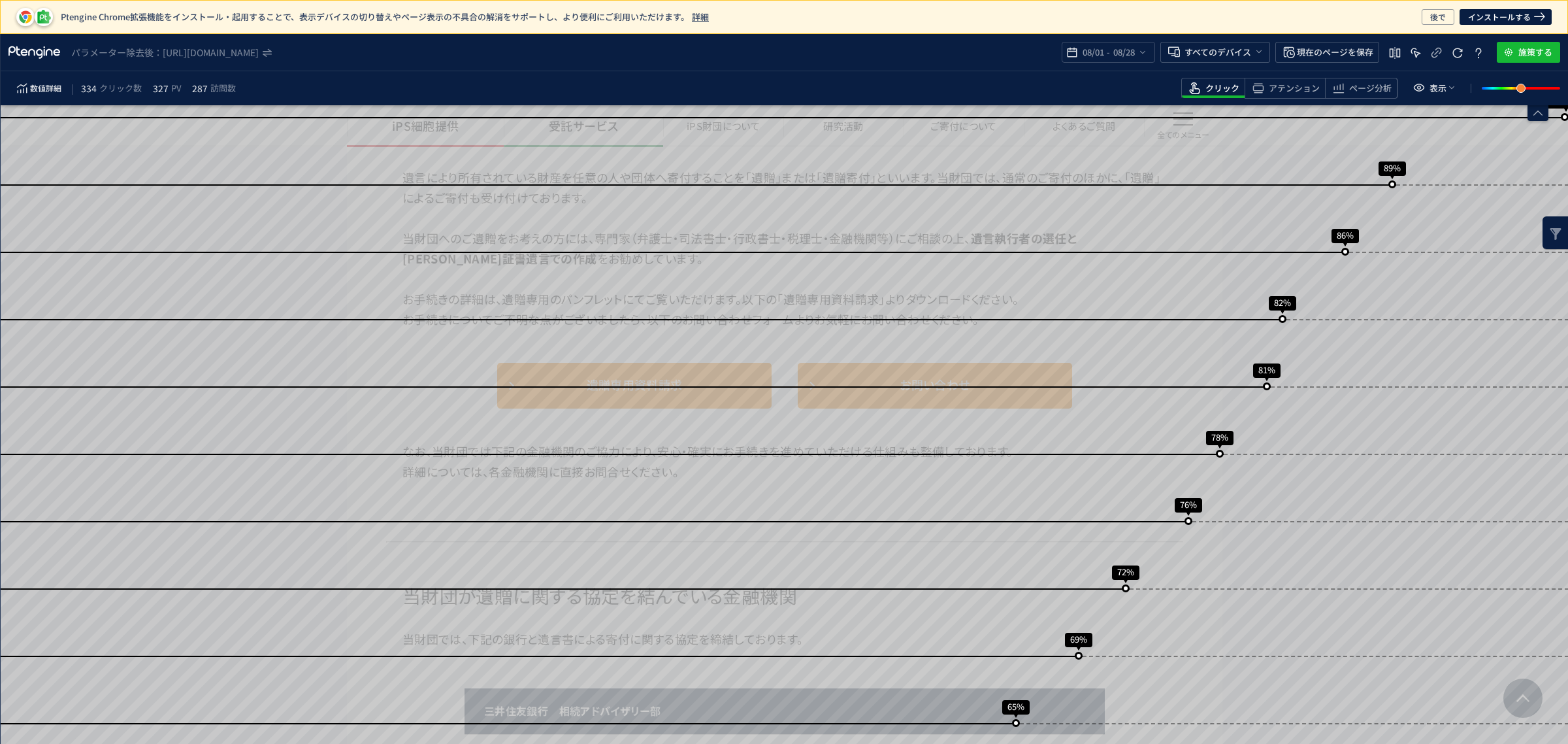
click at [1281, 80] on div "アテンション" at bounding box center [1285, 88] width 80 height 21
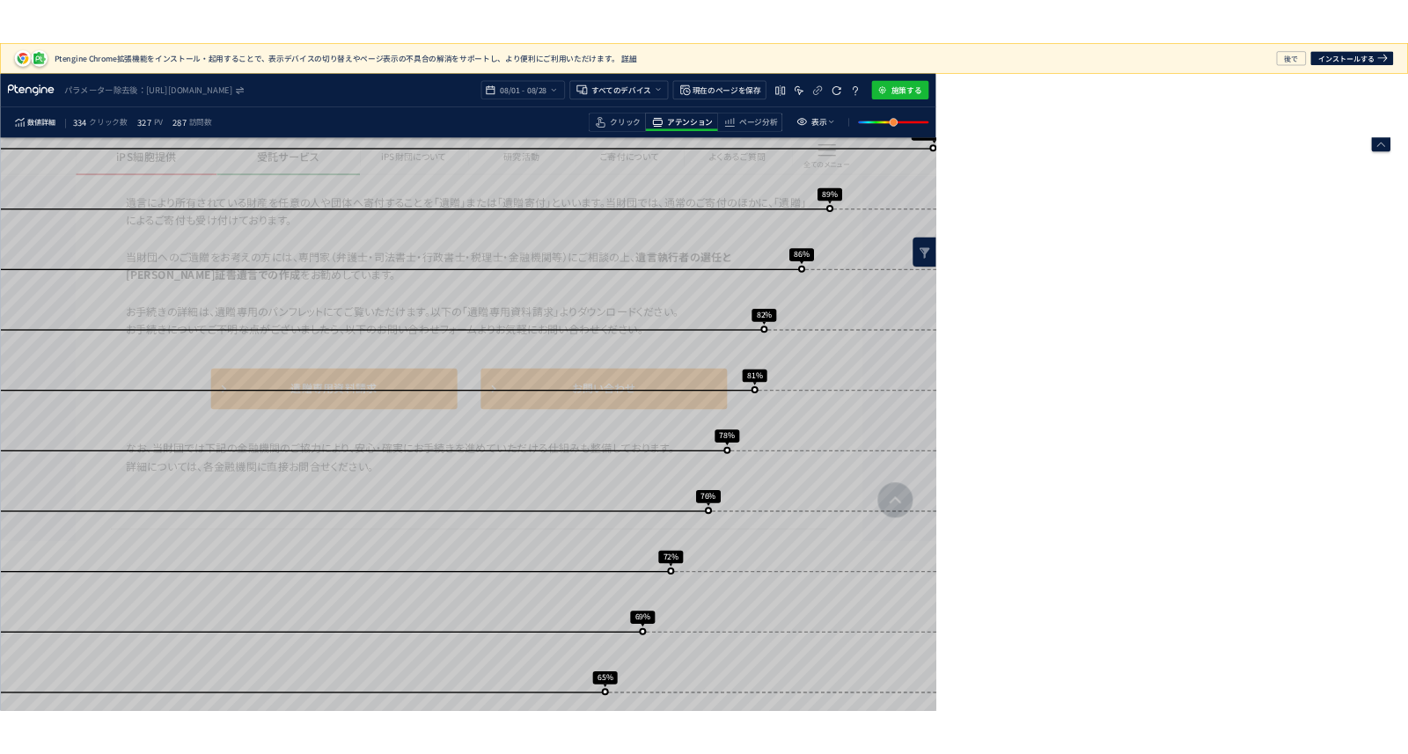
scroll to position [660, 0]
